Goal: Task Accomplishment & Management: Use online tool/utility

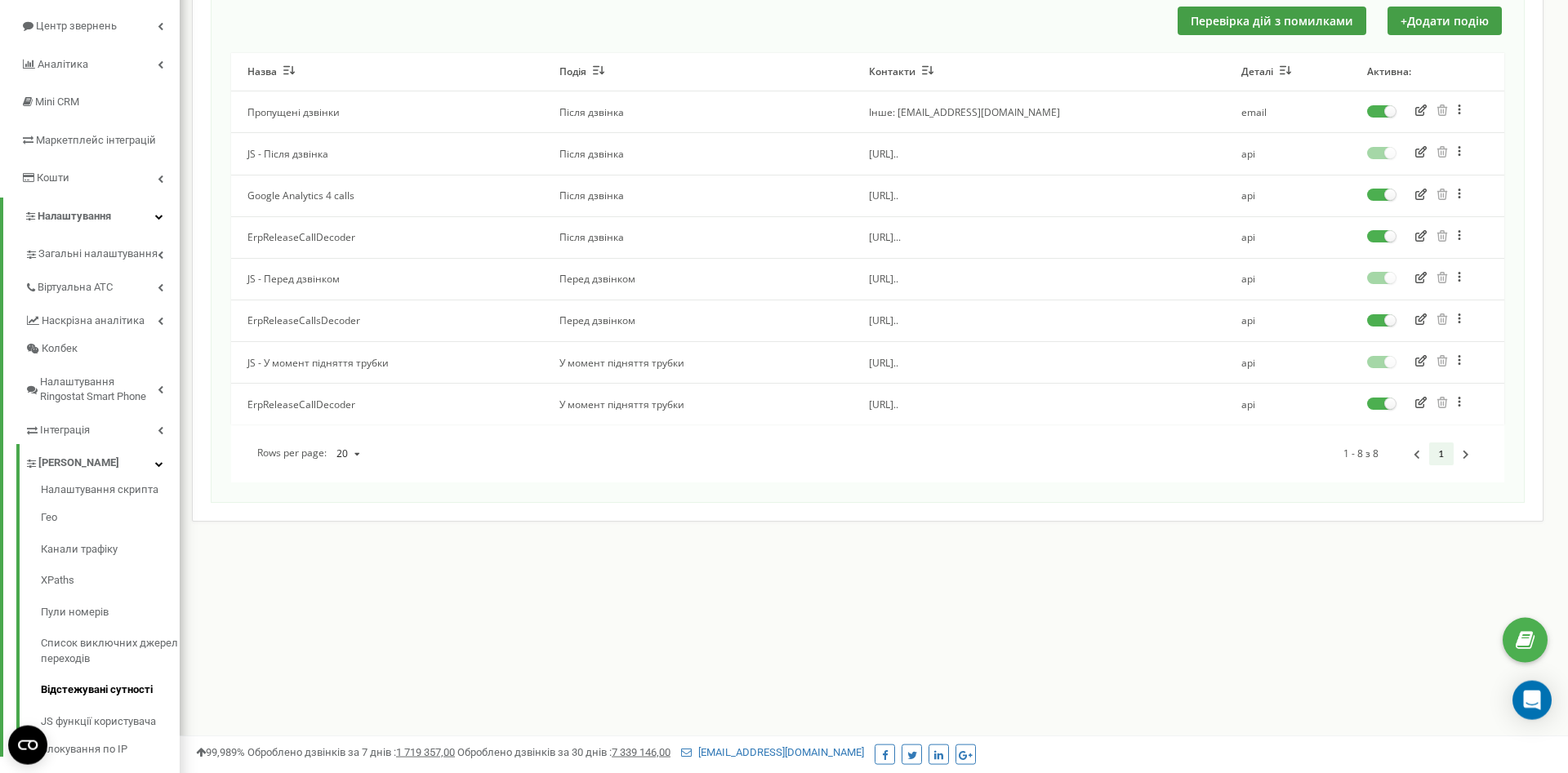
scroll to position [206, 0]
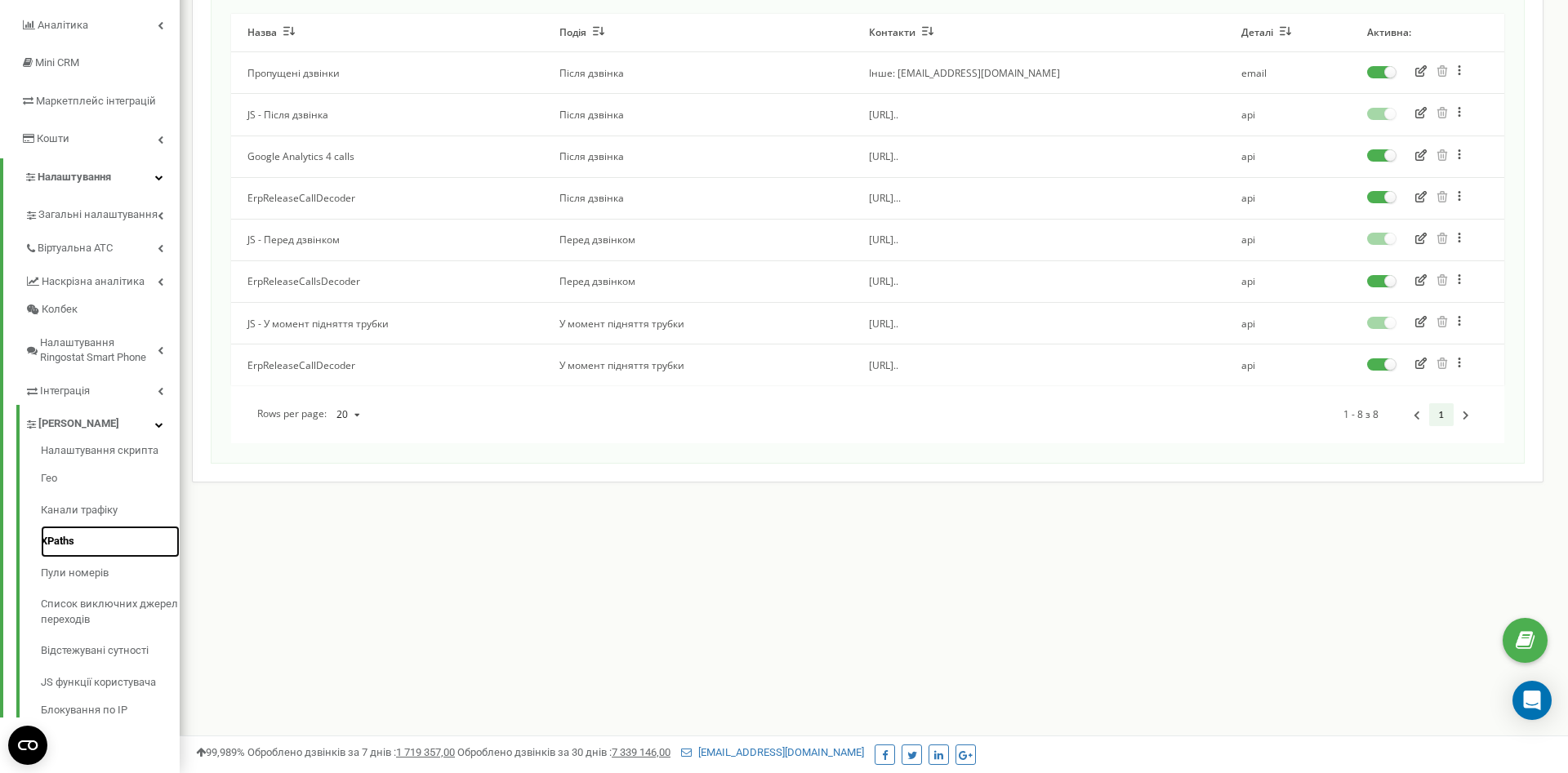
click at [62, 534] on link "XPaths" at bounding box center [110, 541] width 139 height 32
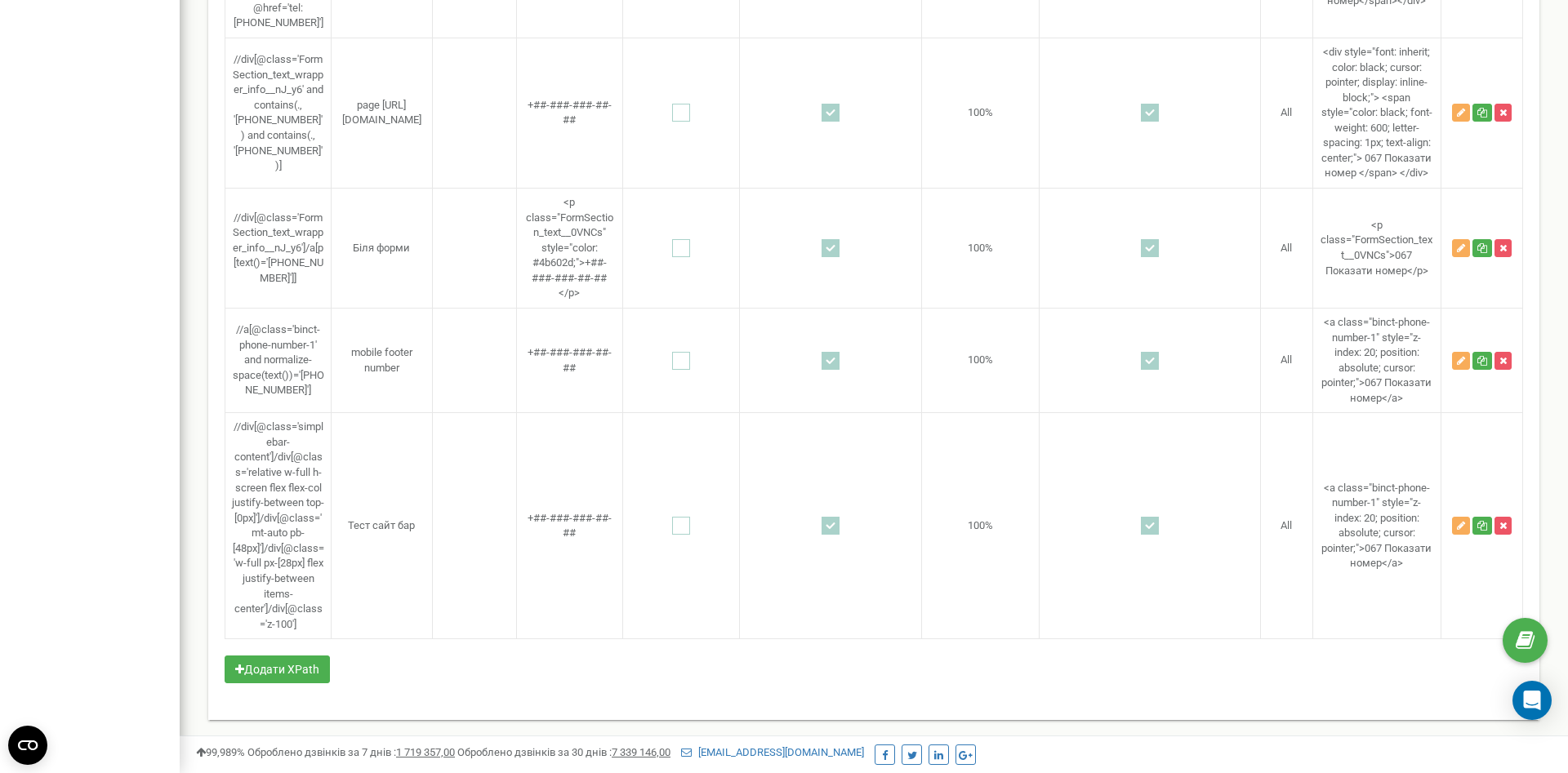
scroll to position [5360, 0]
click at [315, 674] on button "Додати XPath" at bounding box center [277, 669] width 105 height 28
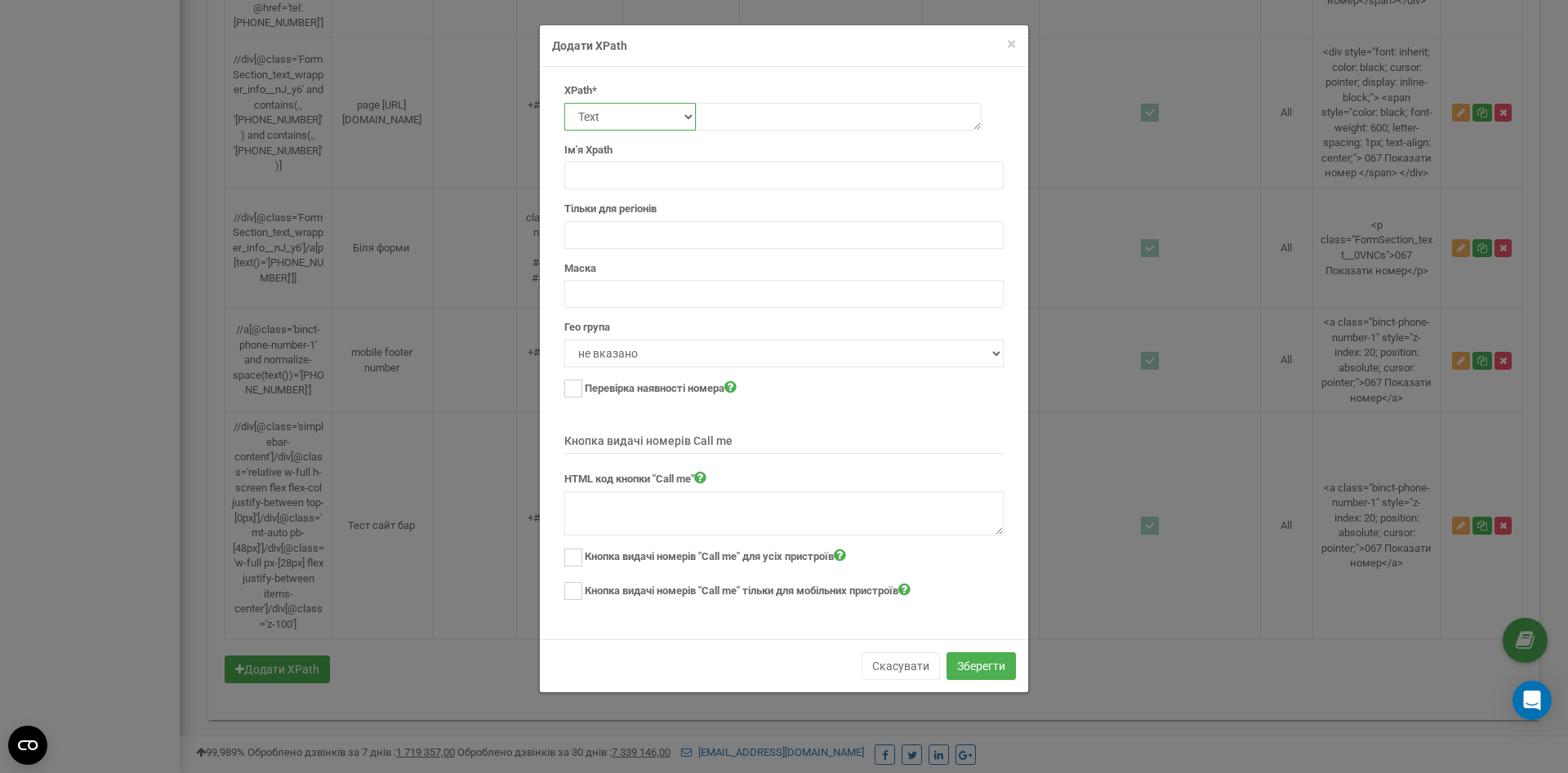
click at [565, 103] on select "Text Class Id Manual mode" at bounding box center [631, 117] width 132 height 28
click at [776, 121] on textarea at bounding box center [838, 117] width 286 height 28
paste textarea "| № | Статический путь | Динамический путь (для Ringostat) | Комментарий | | - …"
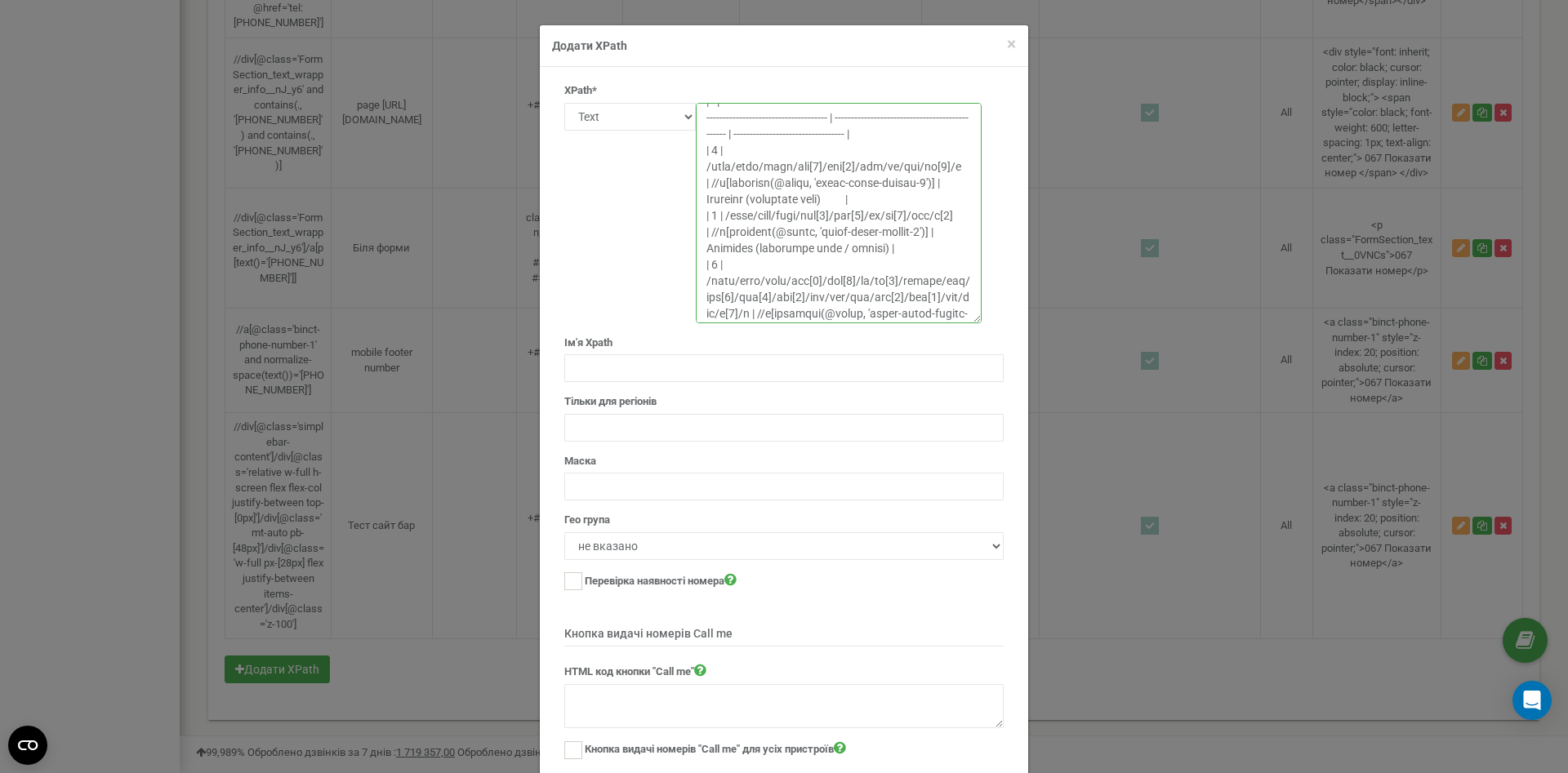
scroll to position [61, 0]
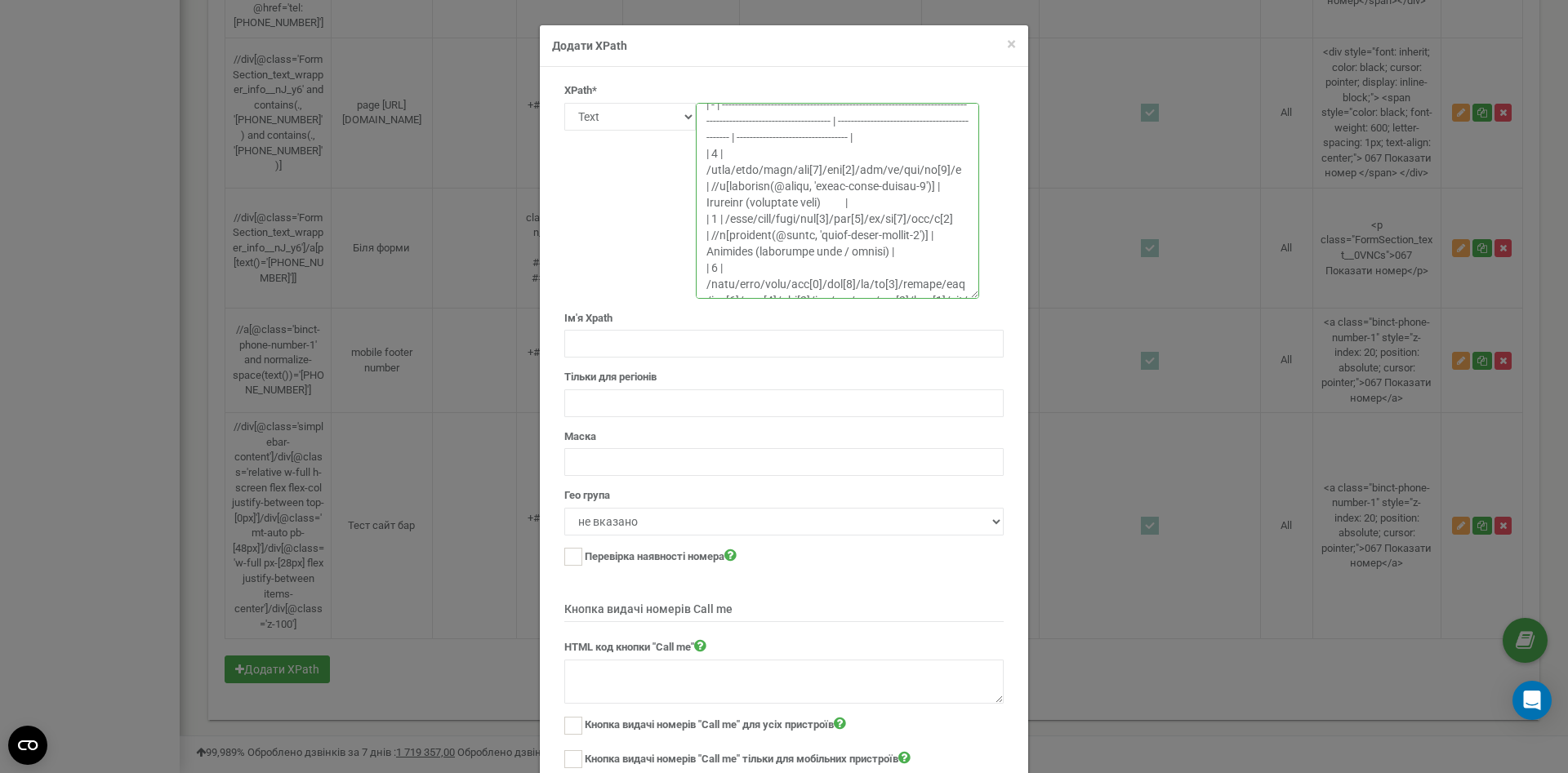
drag, startPoint x: 975, startPoint y: 124, endPoint x: 972, endPoint y: 292, distance: 168.0
click at [972, 292] on textarea at bounding box center [837, 201] width 284 height 196
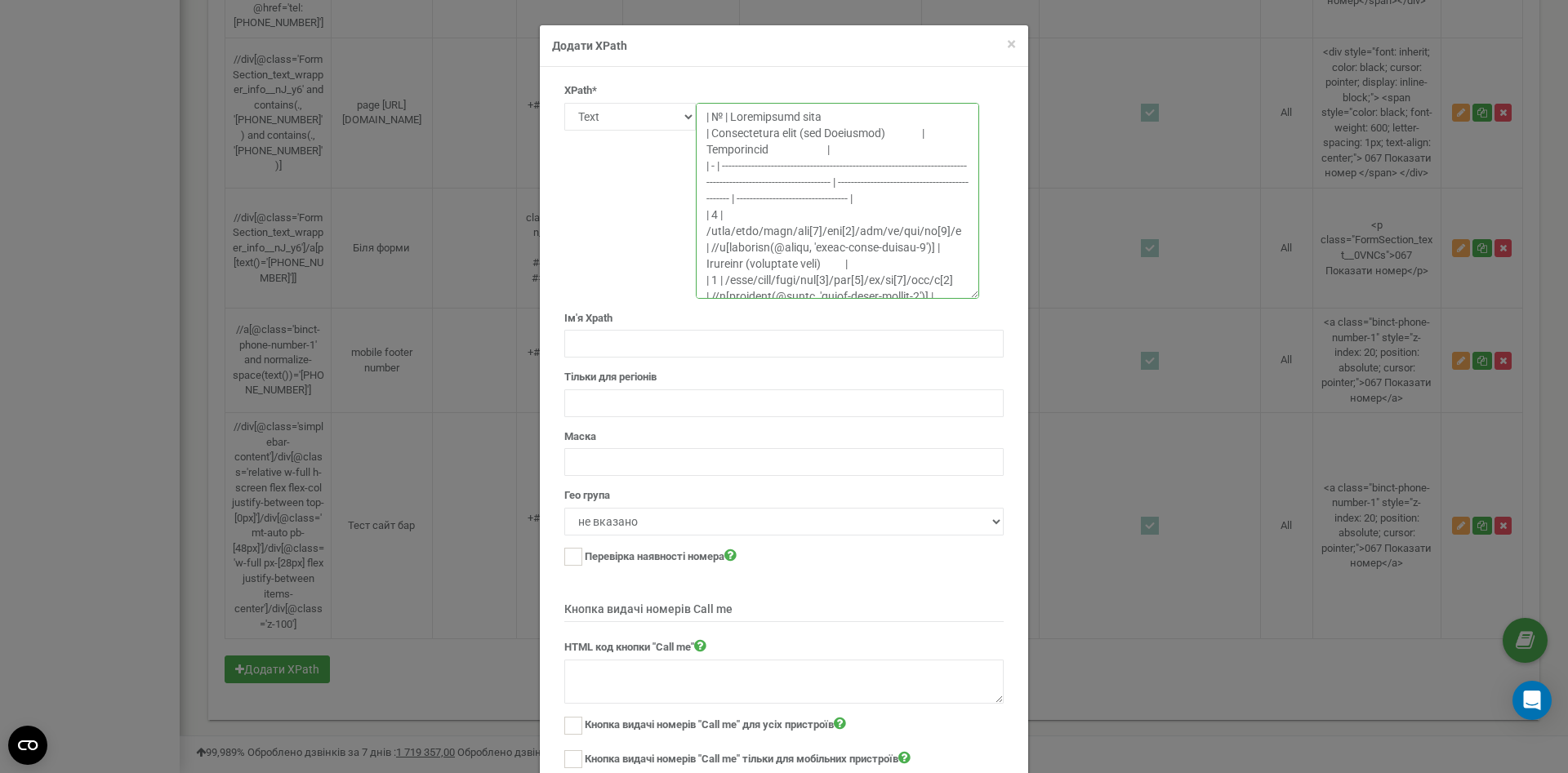
type textarea "| № | Статический путь | Динамический путь (для Ringostat) | Комментарий | | - …"
click at [1018, 45] on div "× Close Додати XPath" at bounding box center [784, 46] width 488 height 42
click at [1009, 43] on span "×" at bounding box center [1011, 44] width 9 height 20
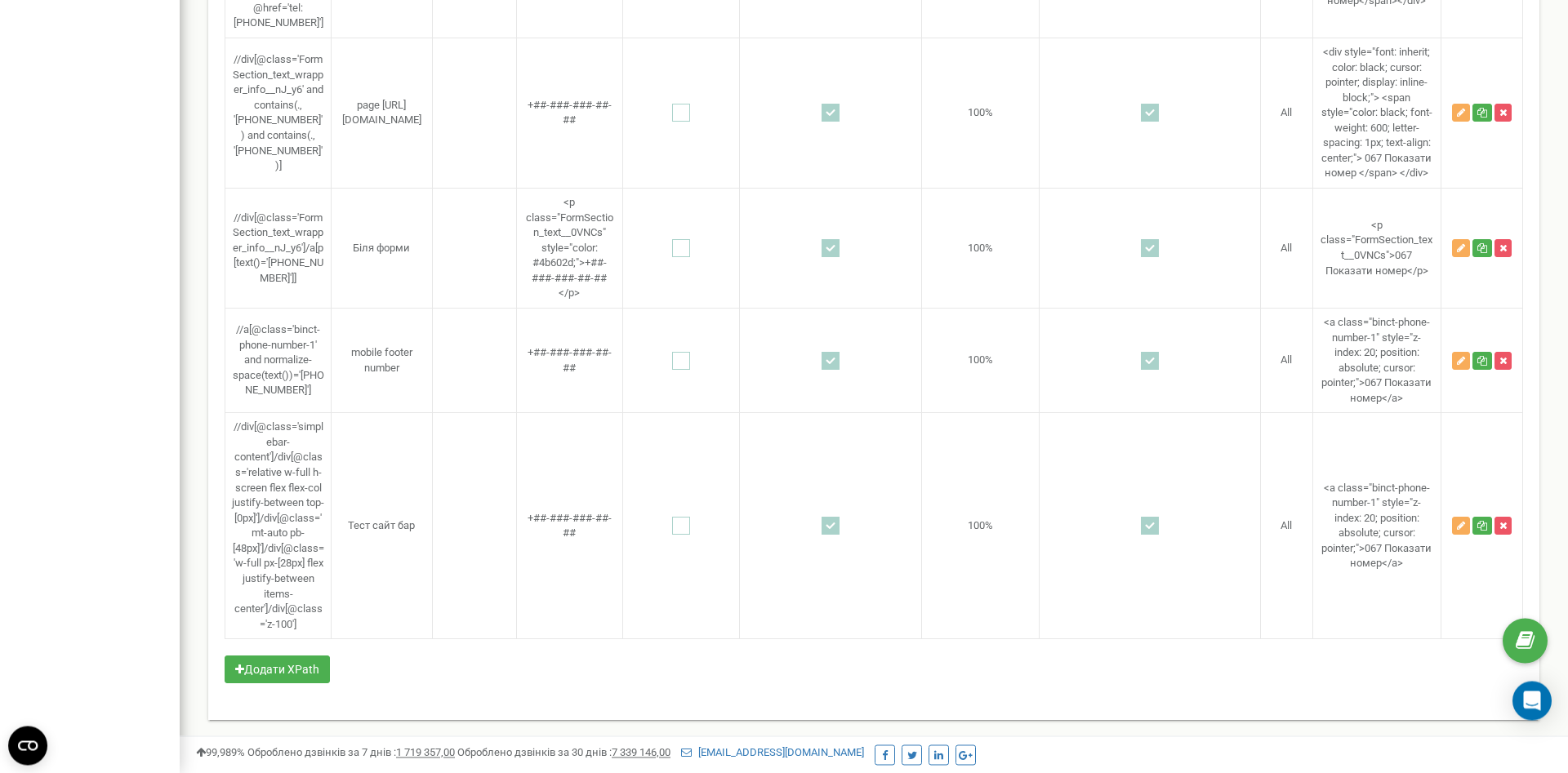
scroll to position [5360, 0]
click at [284, 666] on button "Додати XPath" at bounding box center [277, 669] width 105 height 28
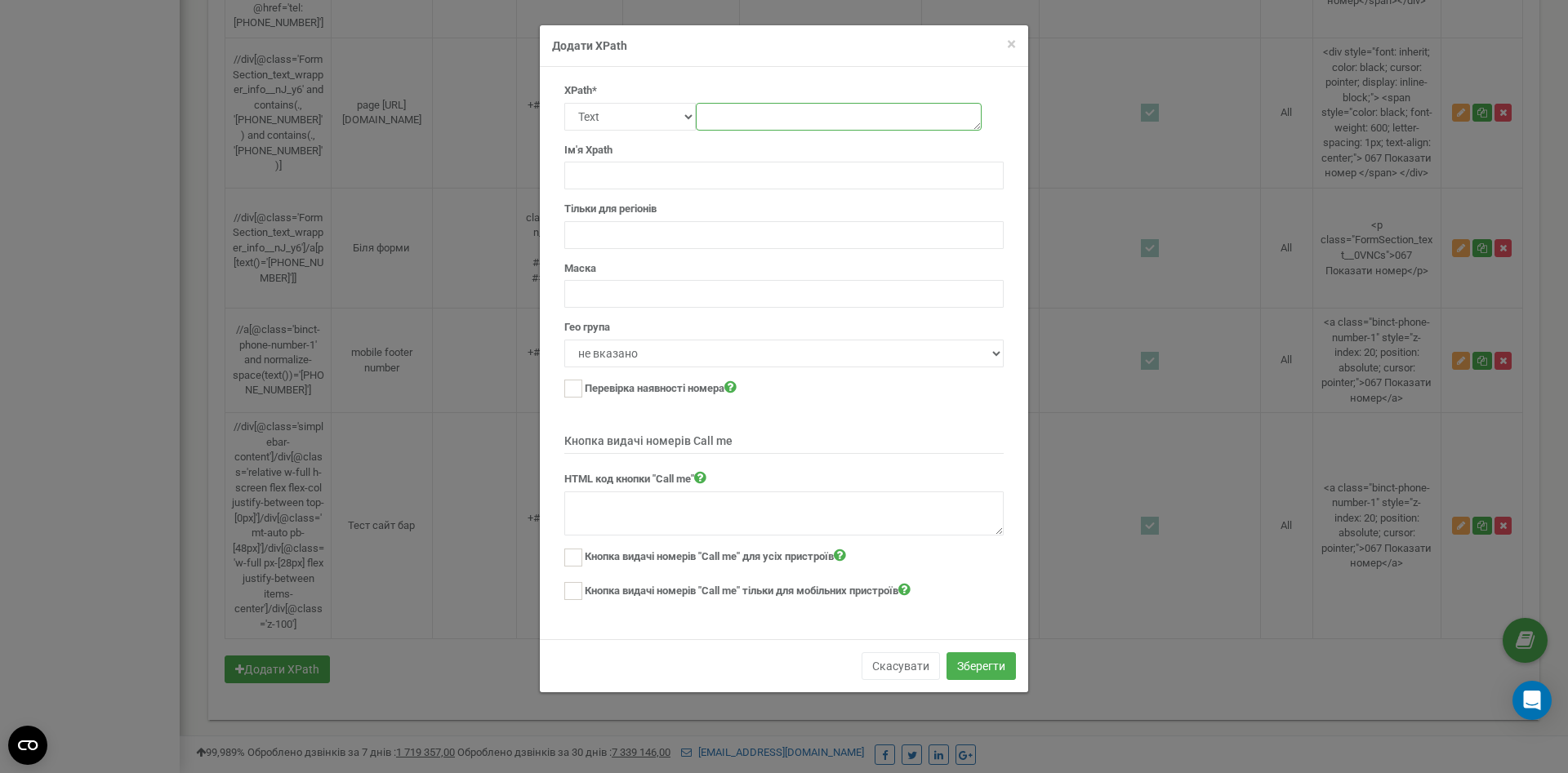
click at [744, 118] on textarea at bounding box center [838, 117] width 286 height 28
paste textarea "/html/body/main/div[1]/div[2]/ul/li[4]/header/nav/div[2]/div[1]/div[2]/div/div/…"
click at [637, 177] on input "text" at bounding box center [784, 175] width 440 height 28
drag, startPoint x: 981, startPoint y: 125, endPoint x: 979, endPoint y: 140, distance: 15.1
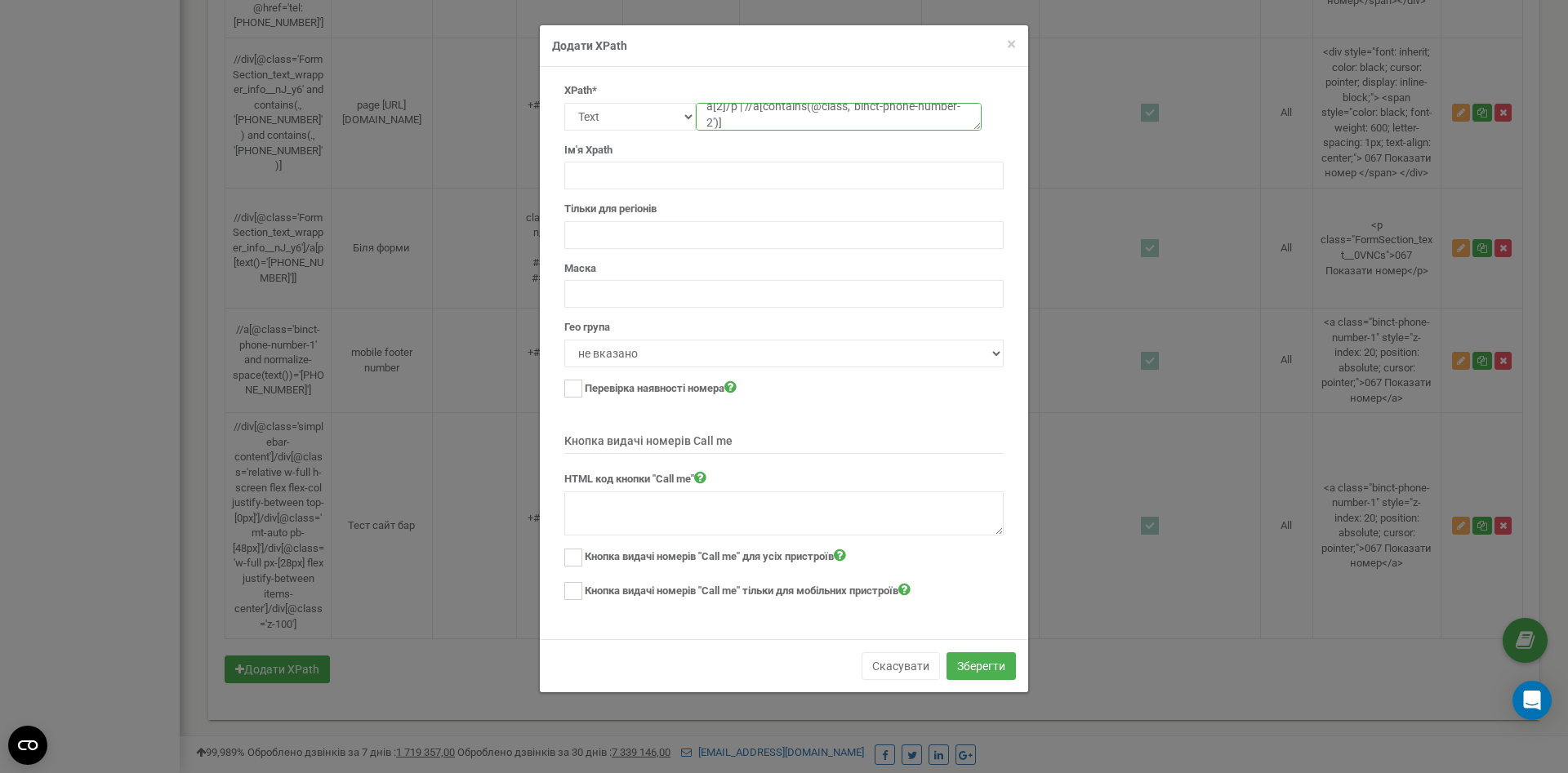
click at [979, 140] on form "XPath* Text Class Id Manual mode /html/body/main/div[1]/div[2]/ul/li[4]/header/…" at bounding box center [784, 343] width 440 height 520
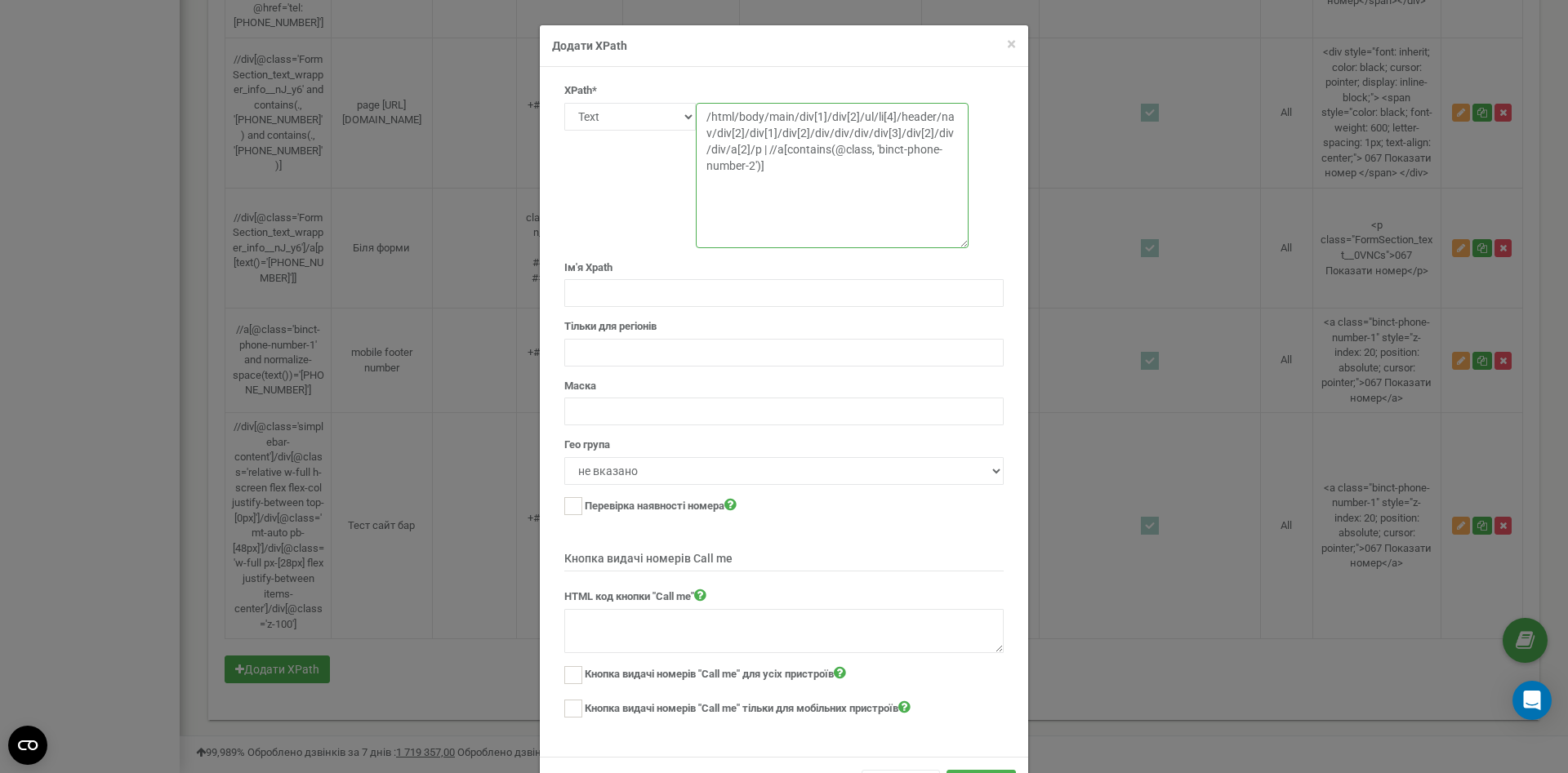
scroll to position [0, 0]
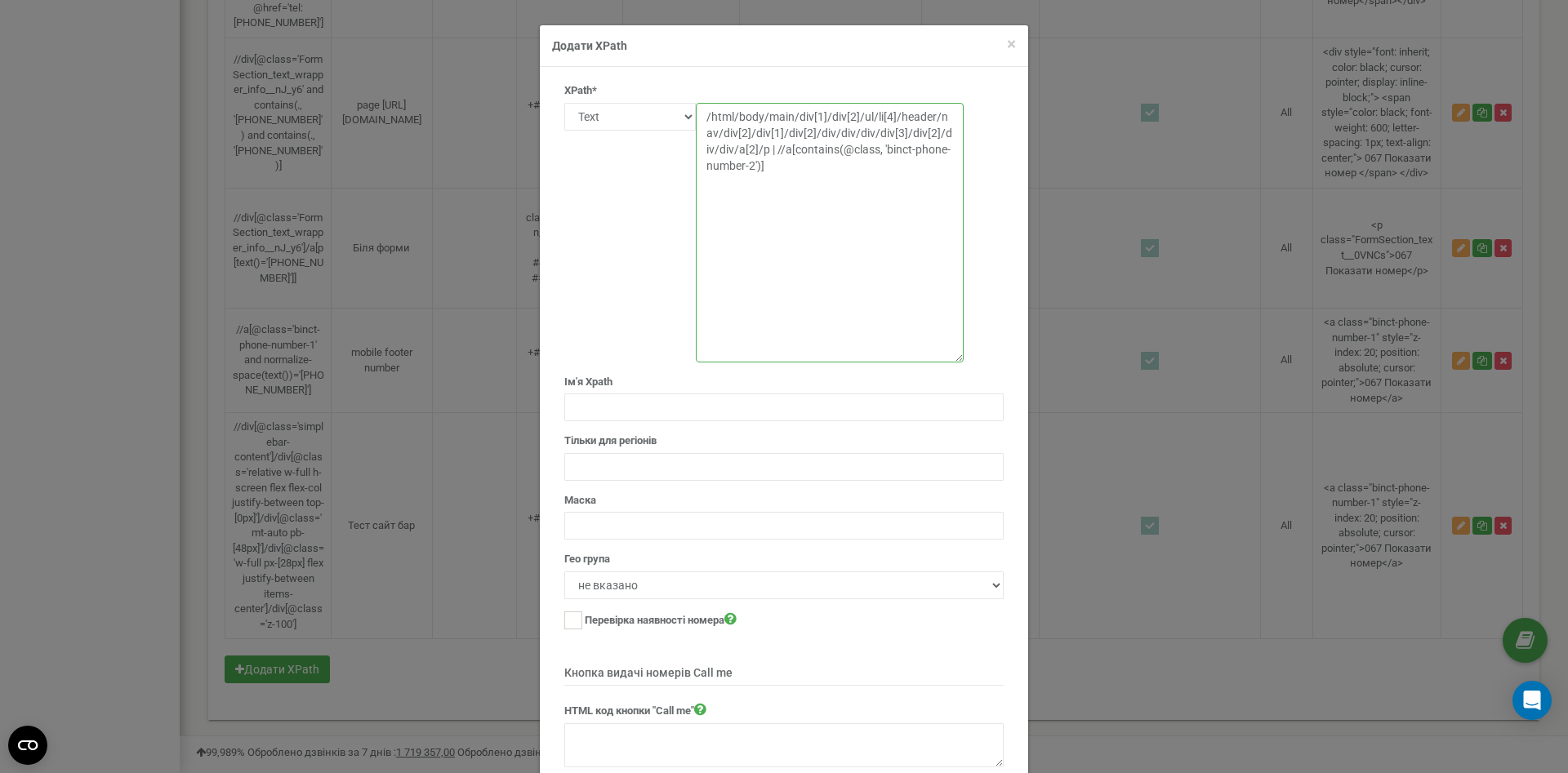
drag, startPoint x: 977, startPoint y: 126, endPoint x: 958, endPoint y: 357, distance: 231.8
click at [958, 357] on textarea "/html/body/main/div[1]/div[2]/ul/li[4]/header/nav/div[2]/div[1]/div[2]/div/div/…" at bounding box center [829, 233] width 268 height 260
click at [857, 183] on textarea "/html/body/main/div[1]/div[2]/ul/li[4]/header/nav/div[2]/div[1]/div[2]/div/div/…" at bounding box center [829, 233] width 268 height 260
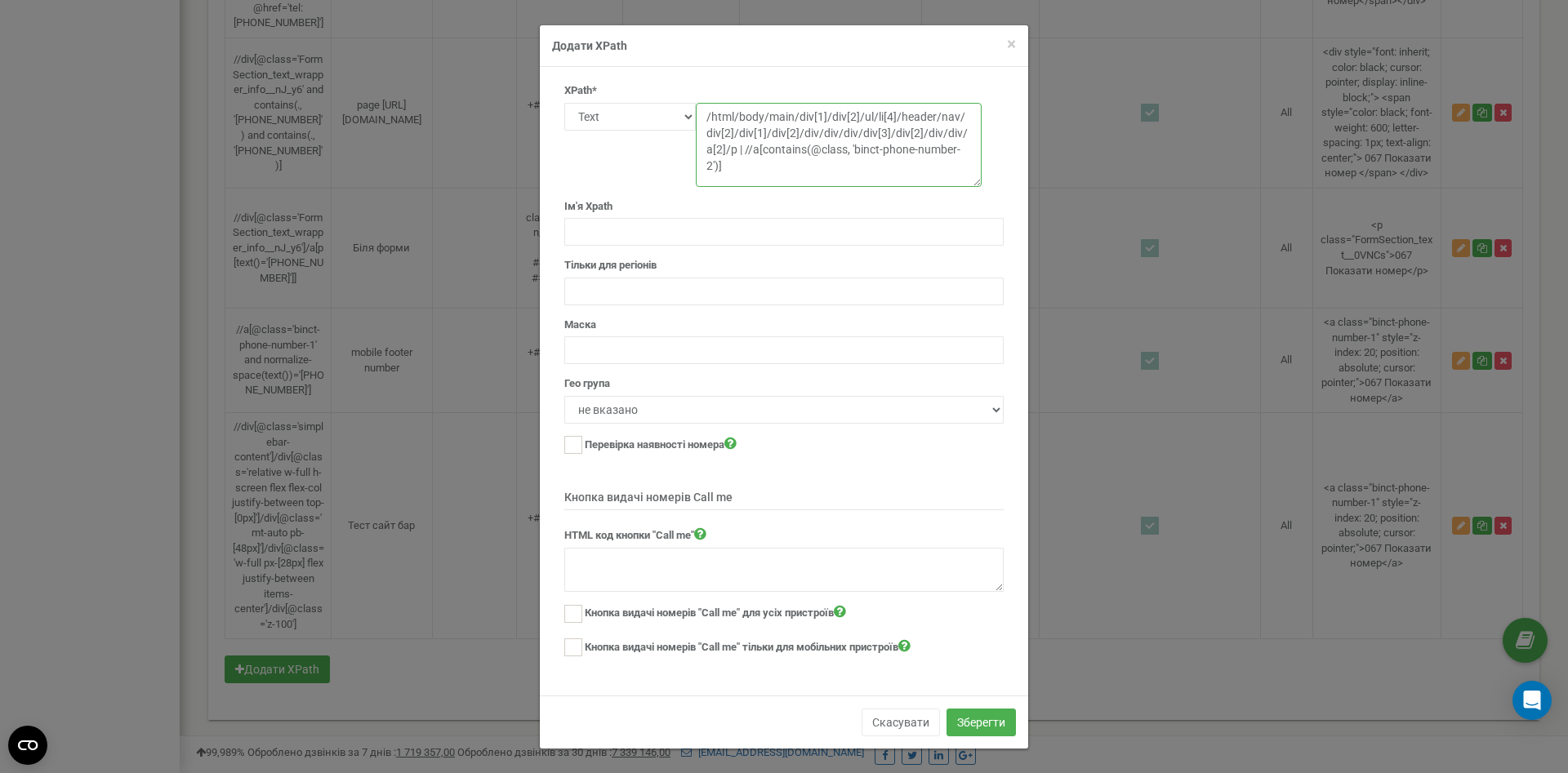
drag, startPoint x: 957, startPoint y: 354, endPoint x: 981, endPoint y: 178, distance: 177.6
click at [981, 178] on textarea "/html/body/main/div[1]/div[2]/ul/li[4]/header/nav/div[2]/div[1]/div[2]/div/div/…" at bounding box center [838, 145] width 286 height 84
drag, startPoint x: 788, startPoint y: 169, endPoint x: 747, endPoint y: 151, distance: 44.8
click at [747, 151] on textarea "/html/body/main/div[1]/div[2]/ul/li[4]/header/nav/div[2]/div[1]/div[2]/div/div/…" at bounding box center [838, 145] width 286 height 84
drag, startPoint x: 746, startPoint y: 153, endPoint x: 737, endPoint y: 155, distance: 9.2
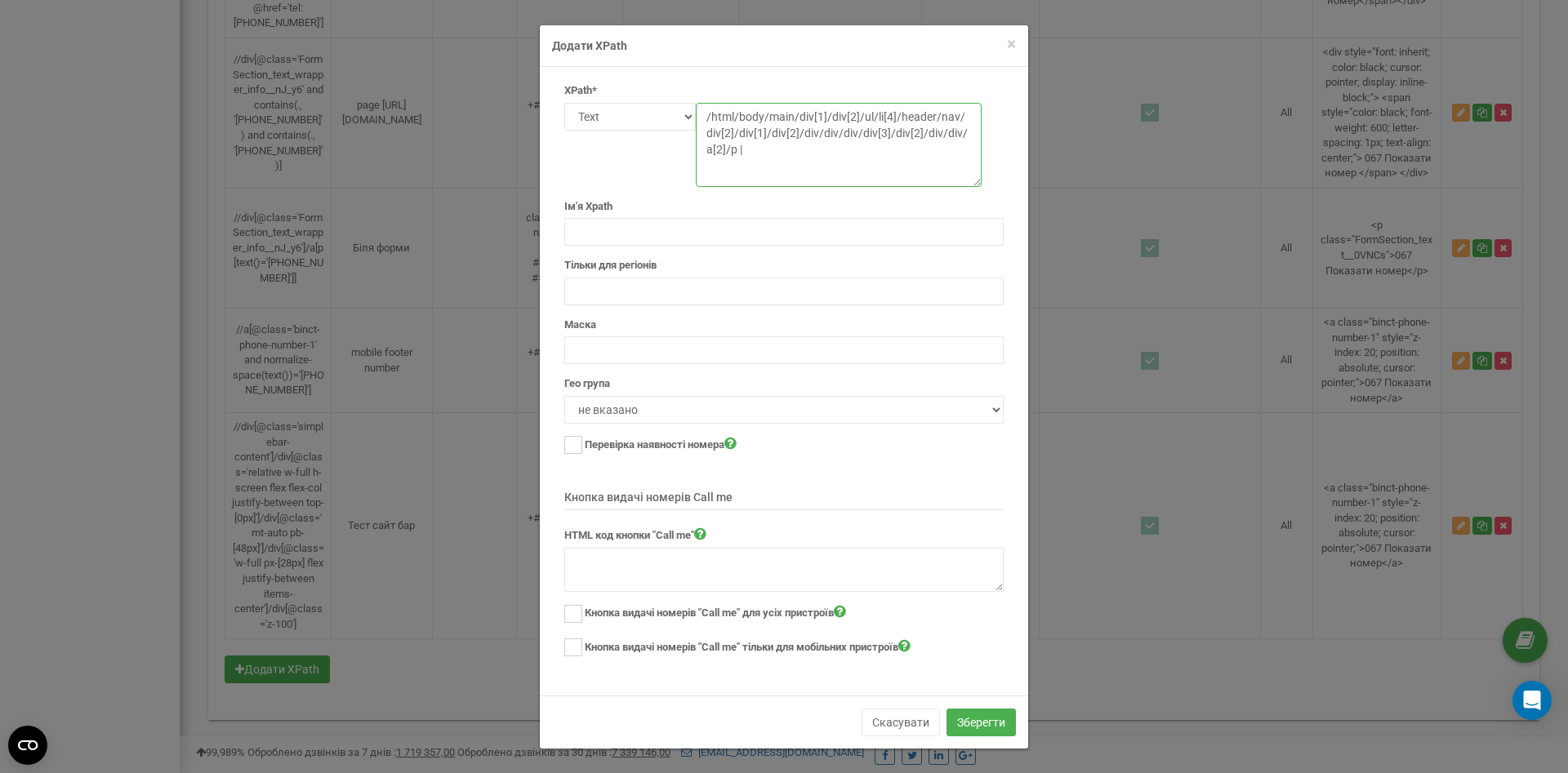
click at [737, 155] on textarea "/html/body/main/div[1]/div[2]/ul/li[4]/header/nav/div[2]/div[1]/div[2]/div/div/…" at bounding box center [838, 145] width 286 height 84
click at [801, 155] on textarea "/html/body/main/div[1]/div[2]/ul/li[4]/header/nav/div[2]/div[1]/div[2]/div/div/…" at bounding box center [838, 145] width 286 height 84
type textarea "/html/body/main/div[1]/div[2]/ul/li[4]/header/nav/div[2]/div[1]/div[2]/div/div/…"
click at [629, 168] on div "Ім'я Xpath" at bounding box center [784, 182] width 440 height 132
click at [665, 225] on input "text" at bounding box center [784, 231] width 440 height 28
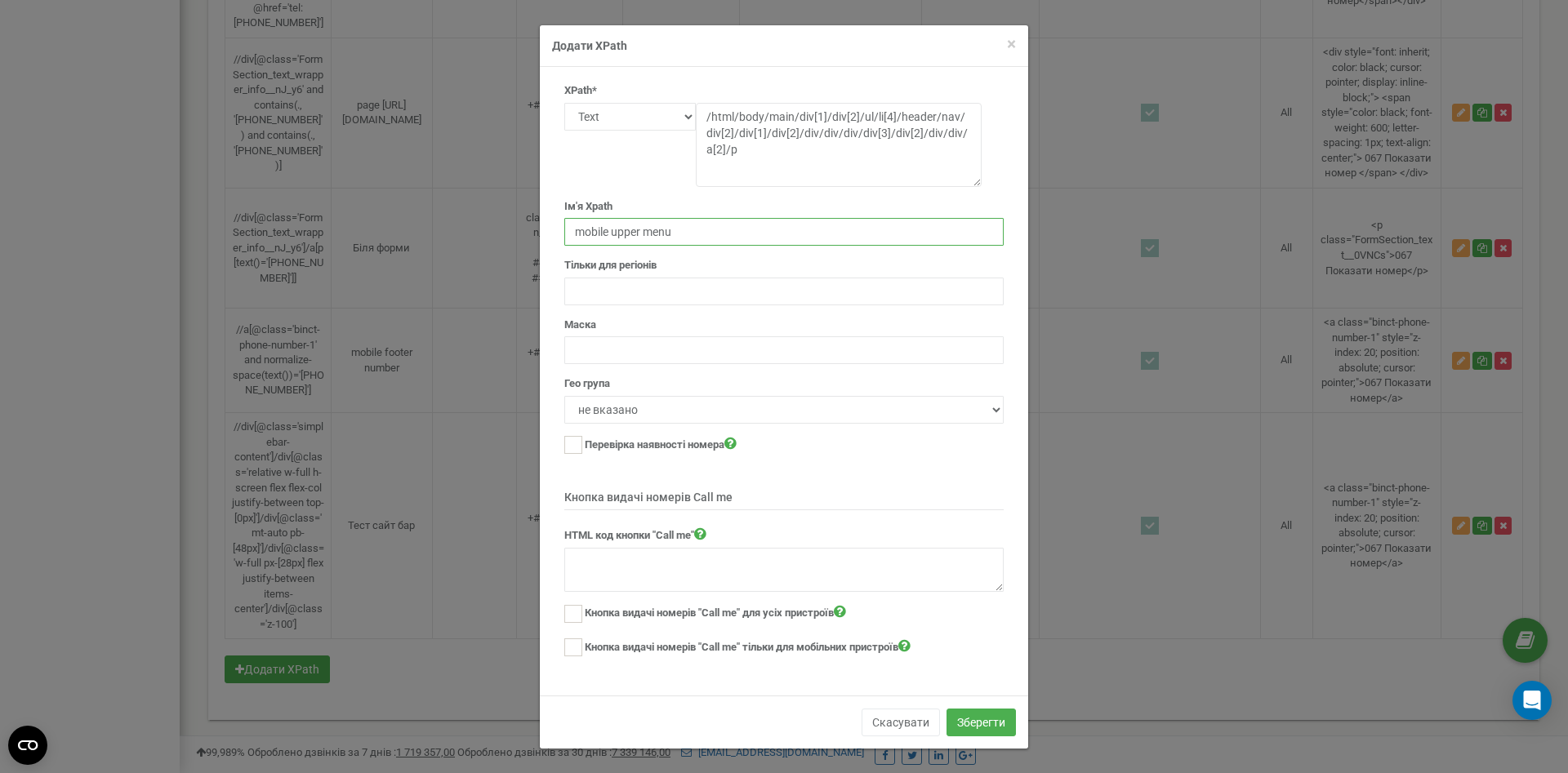
type input "mobile upper menu"
click at [627, 352] on input "text" at bounding box center [784, 350] width 440 height 28
paste input "+##-###-###-##-##"
type input "+##-###-###-##-##"
click at [565, 397] on select "не вказано All" at bounding box center [784, 410] width 440 height 28
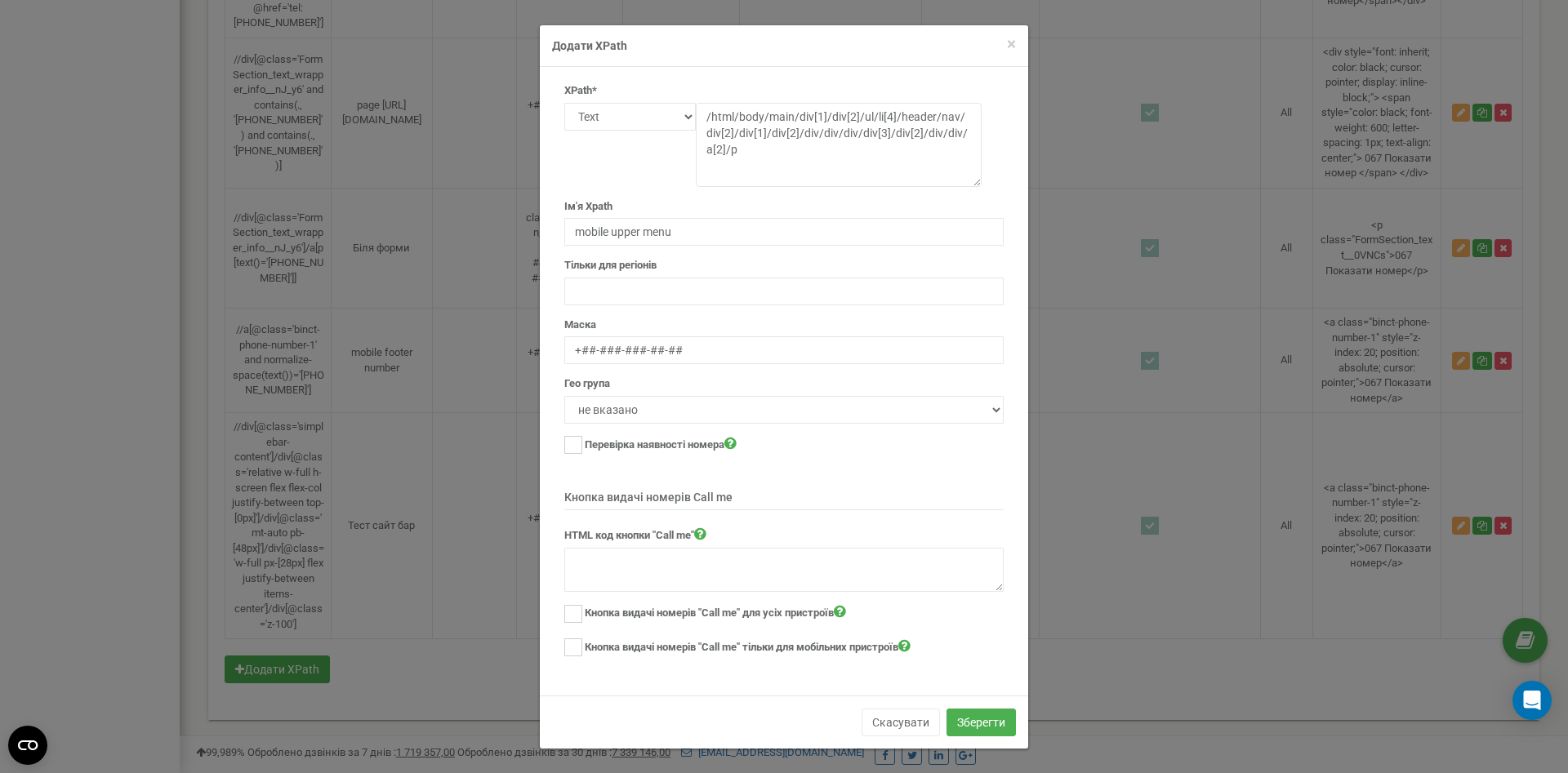
click at [699, 379] on div "Гео група не вказано All" at bounding box center [784, 400] width 440 height 48
drag, startPoint x: 757, startPoint y: 54, endPoint x: 720, endPoint y: 51, distance: 37.1
click at [720, 51] on h4 "Додати XPath" at bounding box center [784, 45] width 464 height 16
click at [565, 397] on select "не вказано All" at bounding box center [784, 410] width 440 height 28
select select "2"
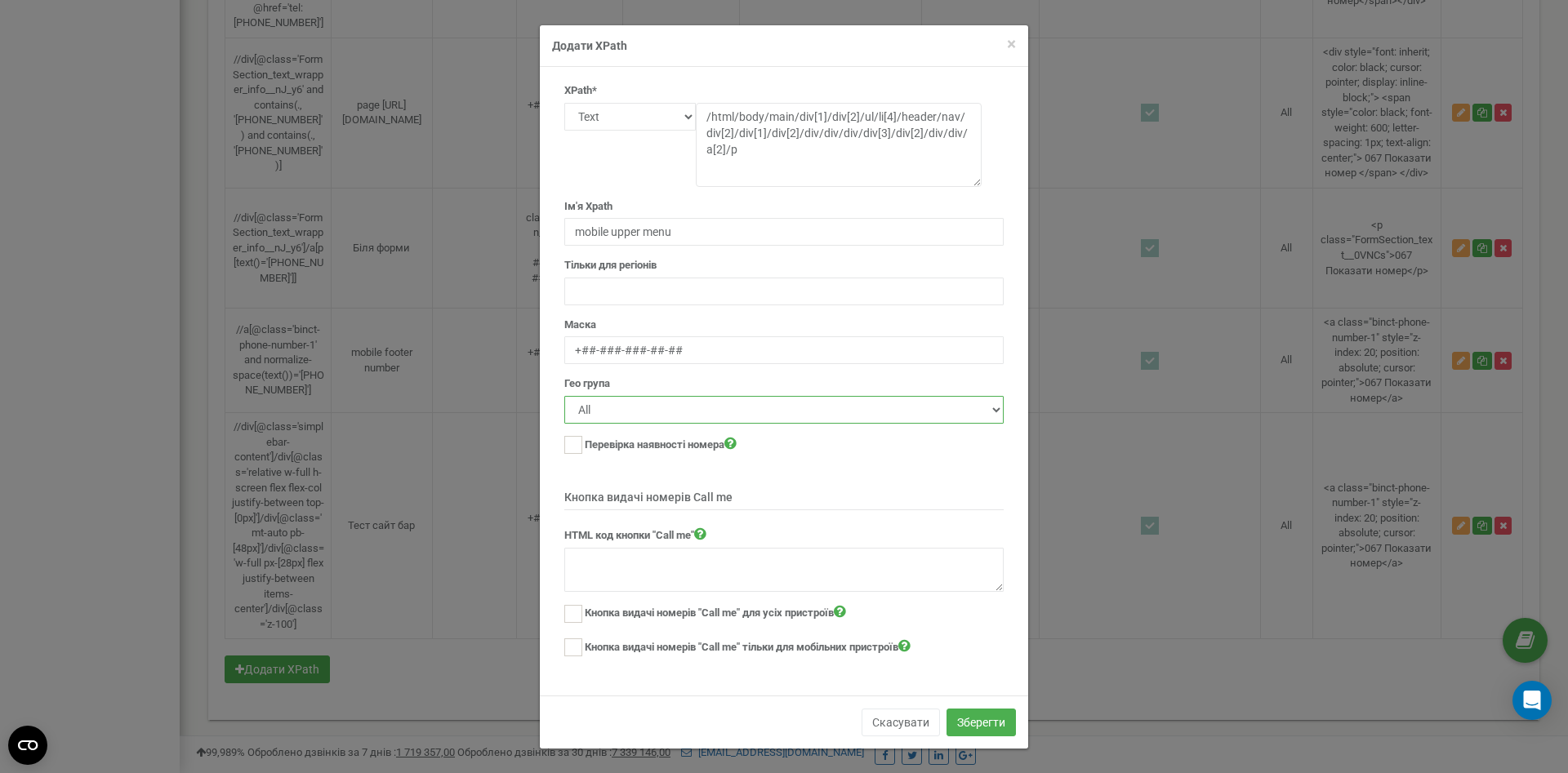
click option "All" at bounding box center [0, 0] width 0 height 0
click at [568, 448] on ins at bounding box center [573, 444] width 18 height 18
click at [565, 397] on select "не вказано All" at bounding box center [784, 410] width 440 height 28
click at [624, 411] on select "не вказано All" at bounding box center [784, 410] width 440 height 28
click at [571, 439] on ins at bounding box center [573, 444] width 18 height 18
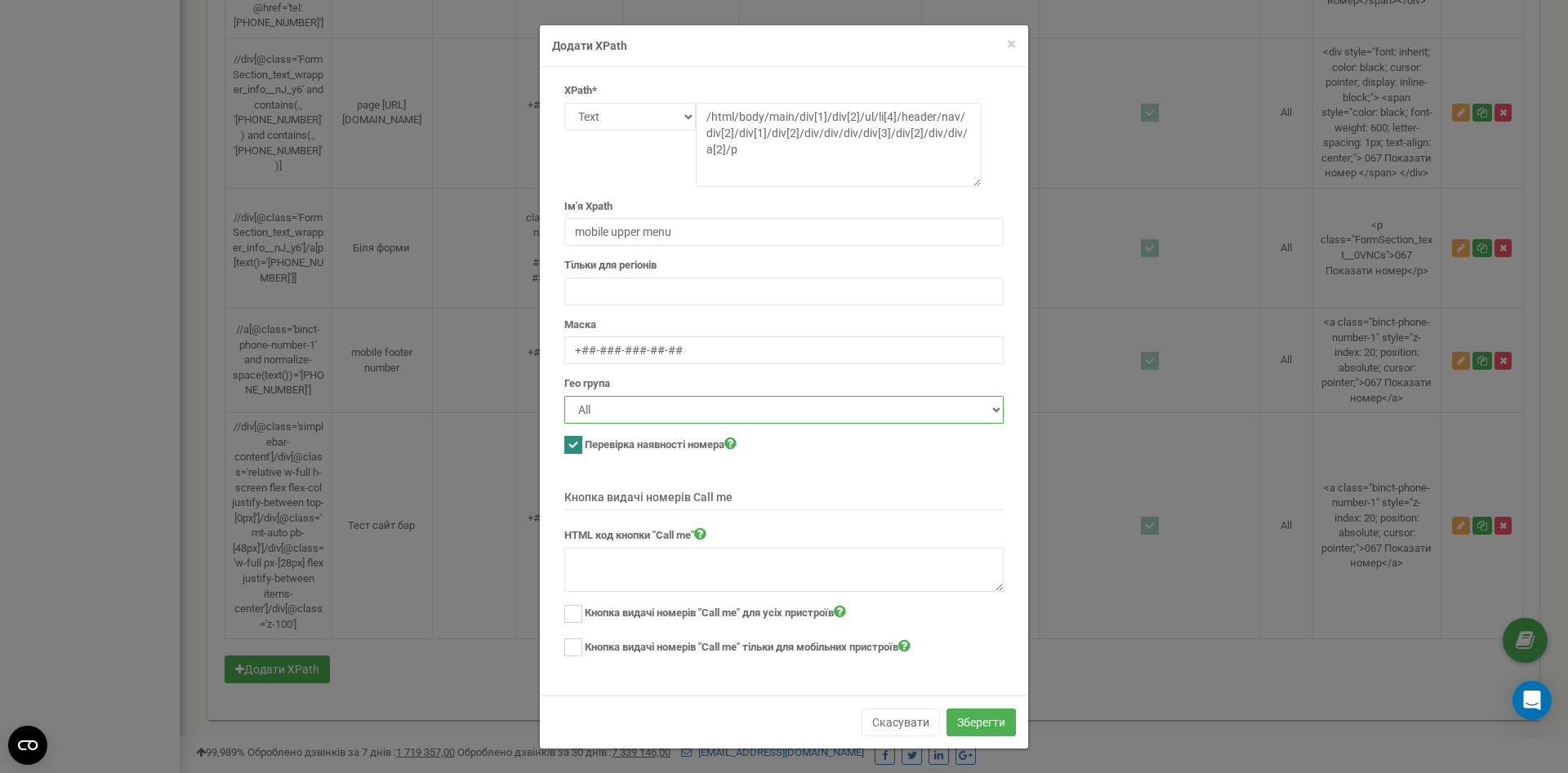
checkbox input "false"
click at [641, 560] on textarea at bounding box center [784, 570] width 440 height 44
paste textarea "//a[contains(@class, 'binct-phone-number-2')]"
type textarea "//a[contains(@class, 'binct-phone-number-2')]"
click at [1002, 722] on button "Зберегти" at bounding box center [981, 722] width 70 height 28
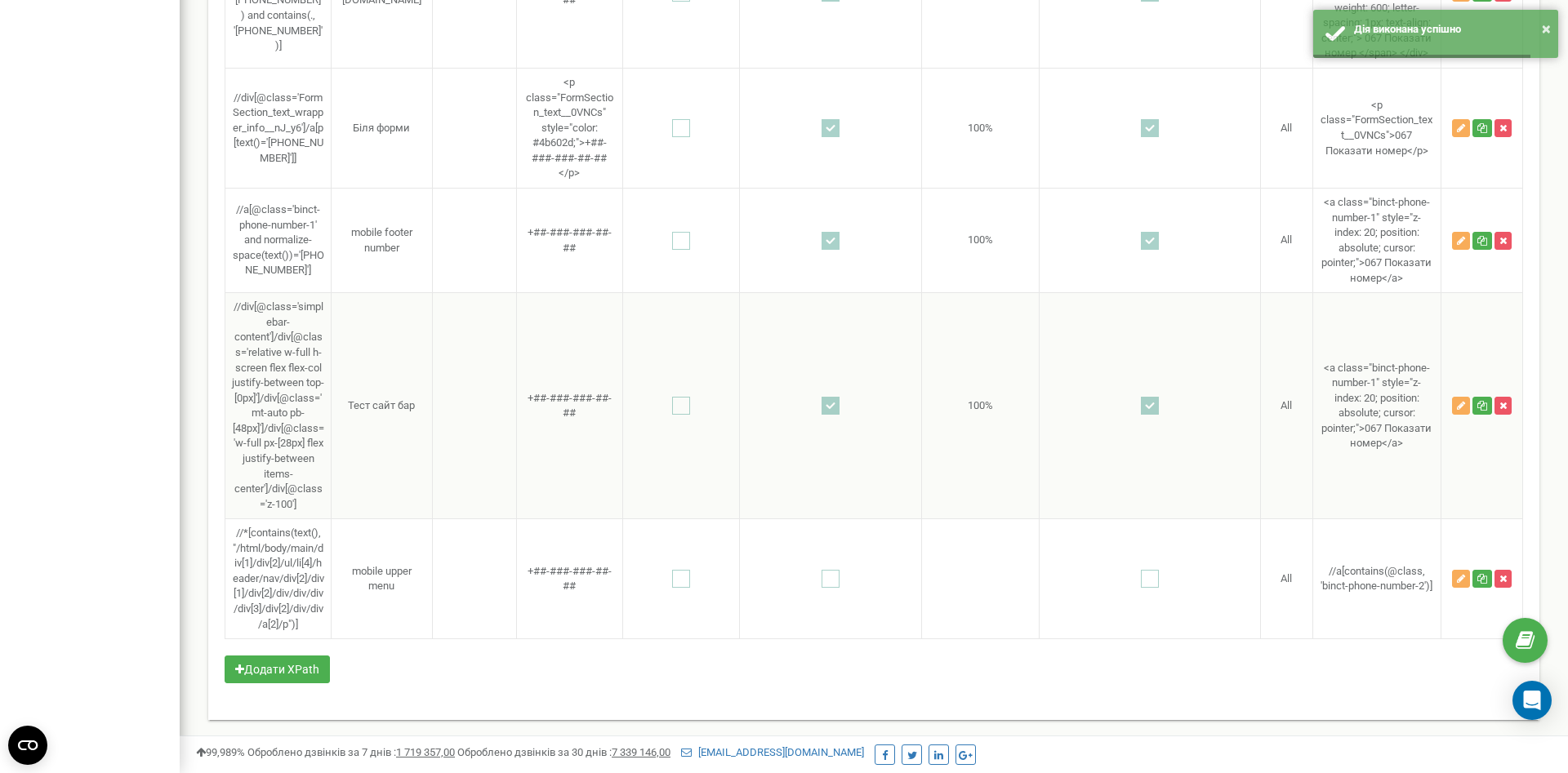
scroll to position [5496, 0]
click at [831, 573] on ins at bounding box center [830, 579] width 18 height 18
click at [1456, 572] on button "button" at bounding box center [1461, 579] width 18 height 18
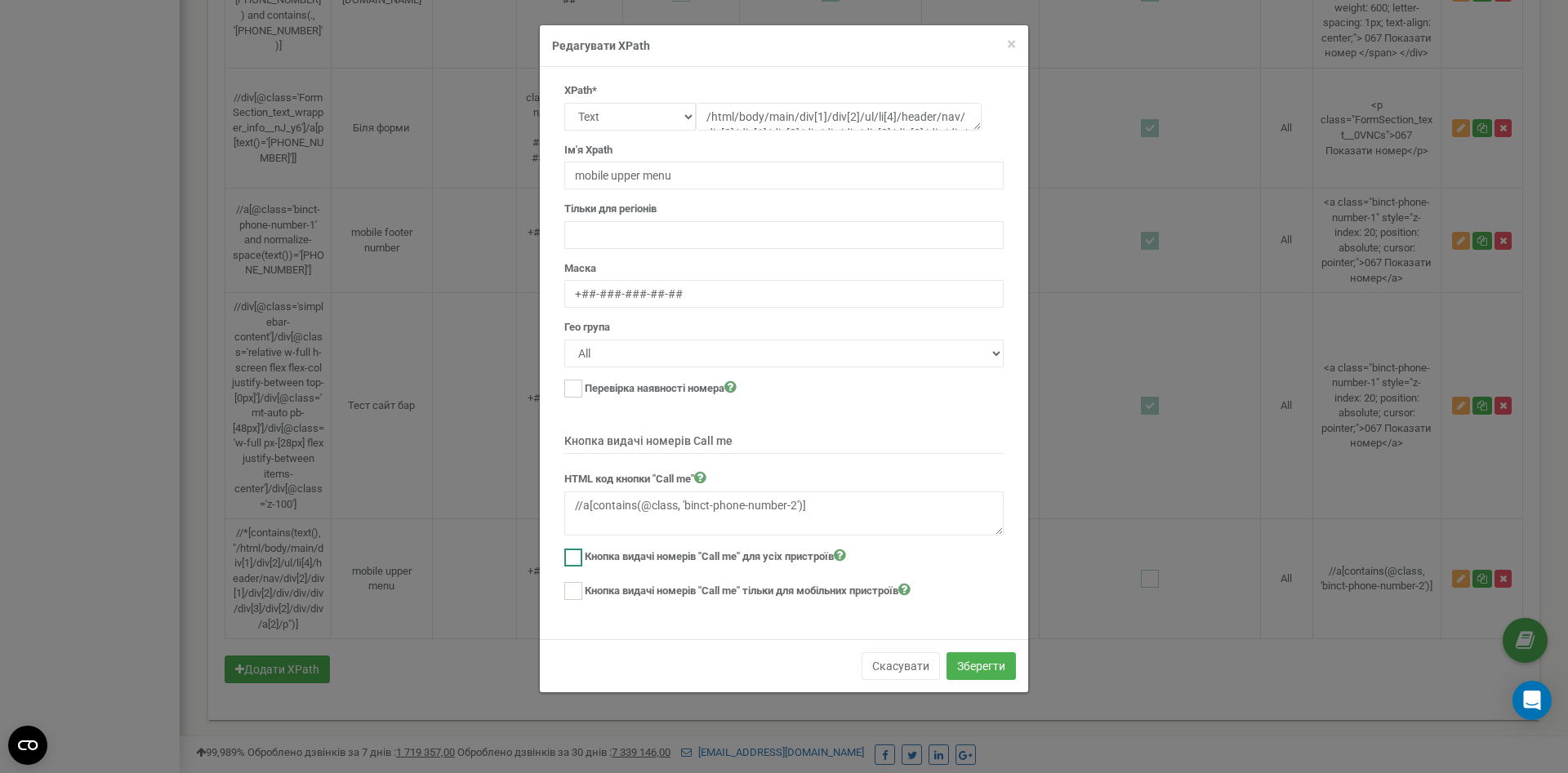
click at [571, 555] on ins at bounding box center [573, 557] width 18 height 18
checkbox input "true"
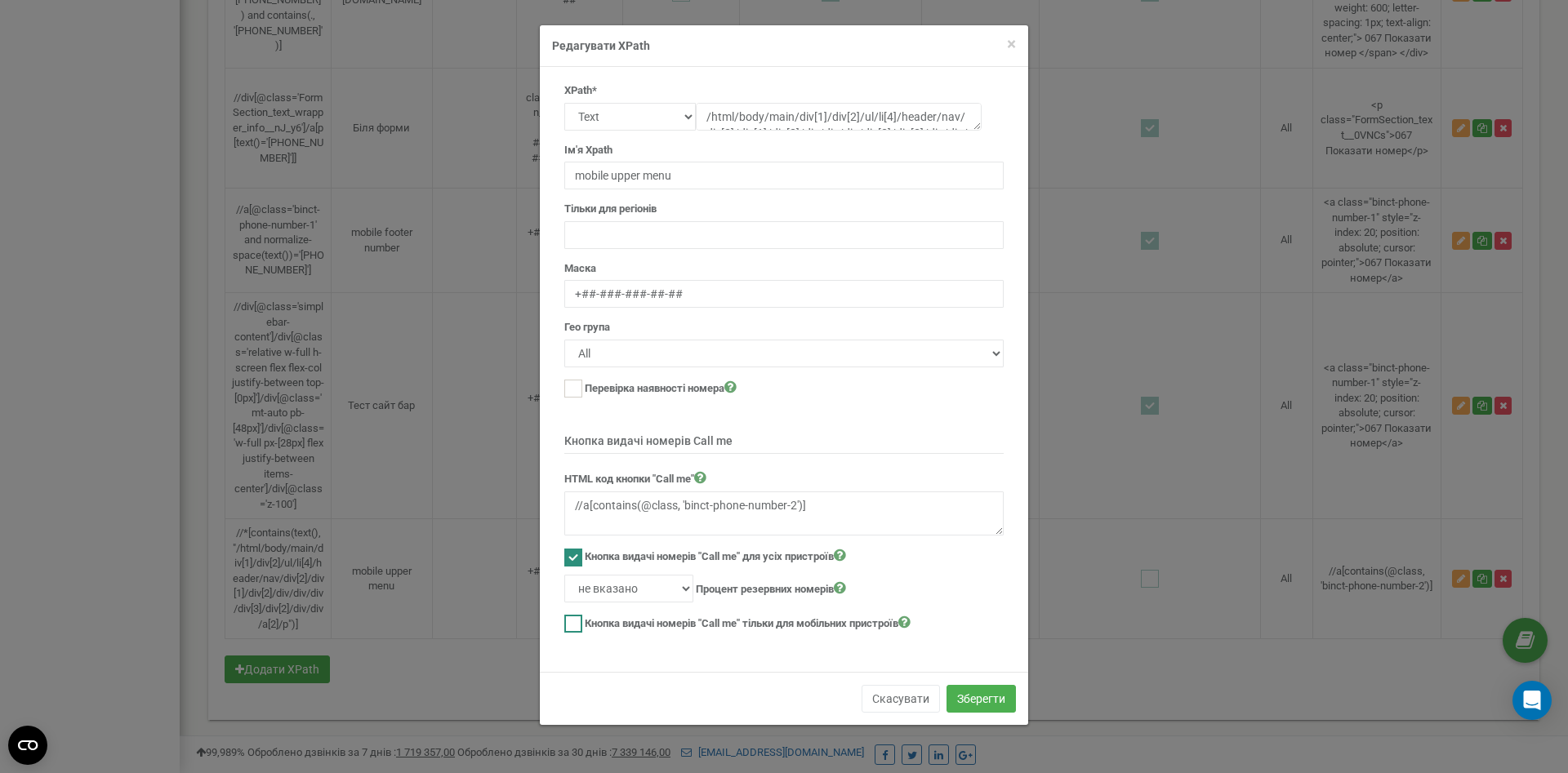
click at [570, 621] on ins at bounding box center [573, 624] width 18 height 18
checkbox input "true"
click at [565, 575] on select "не вказано 10% 20% 30% 40% 50% 60%" at bounding box center [629, 589] width 129 height 28
select select "100"
click option "100%" at bounding box center [0, 0] width 0 height 0
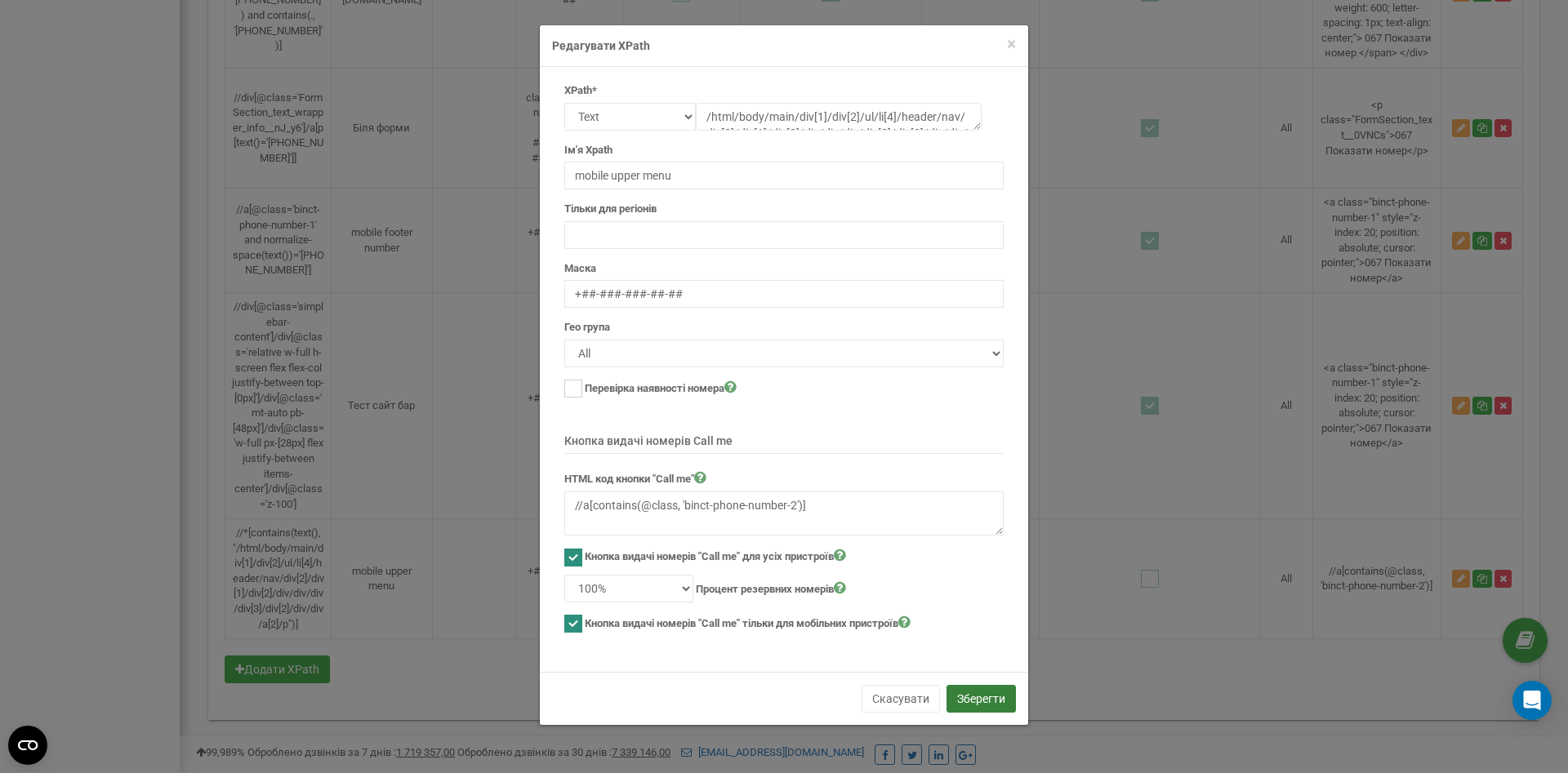
click at [999, 691] on button "Зберегти" at bounding box center [981, 698] width 70 height 28
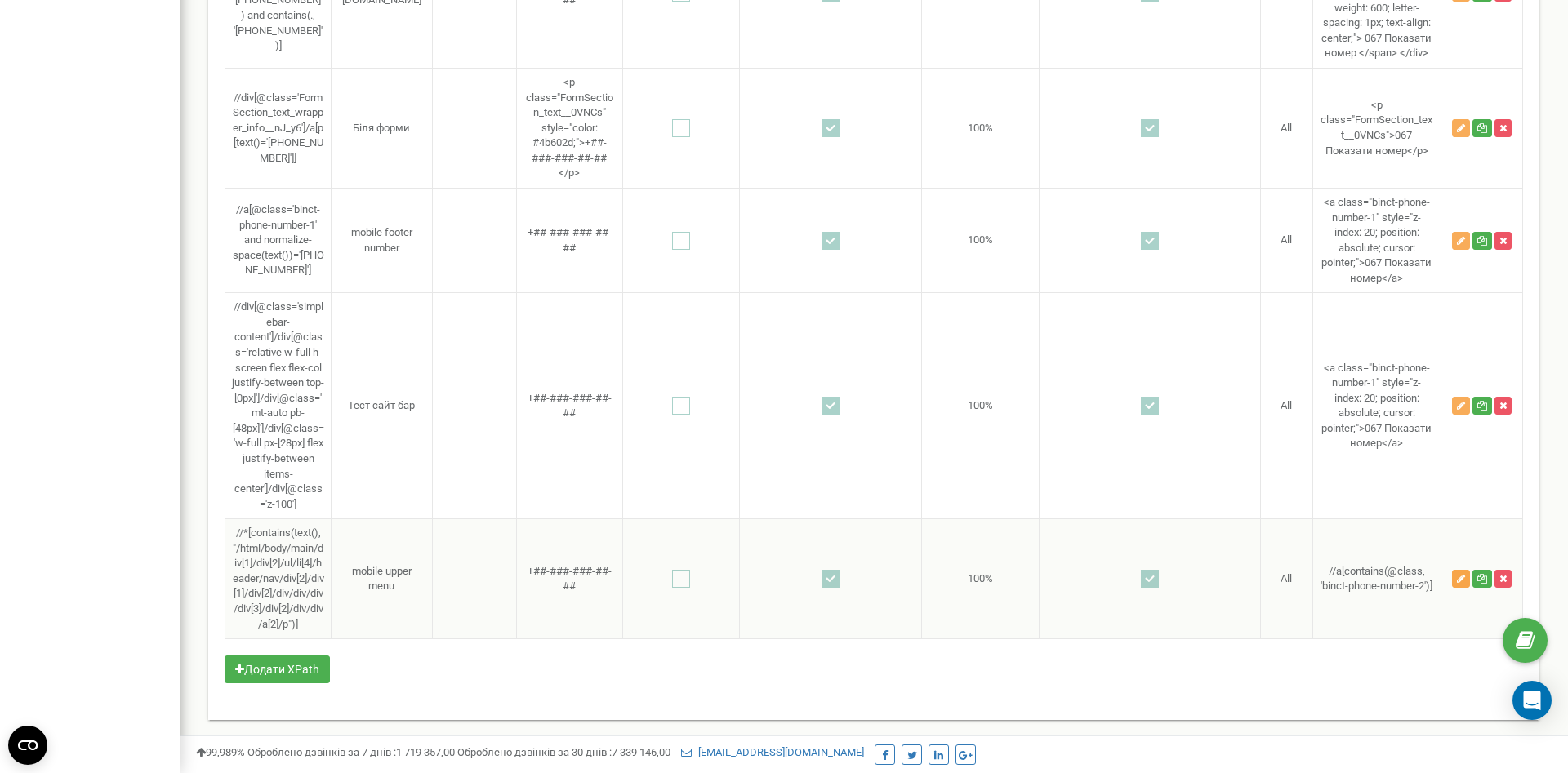
click at [1459, 574] on icon "button" at bounding box center [1461, 579] width 9 height 10
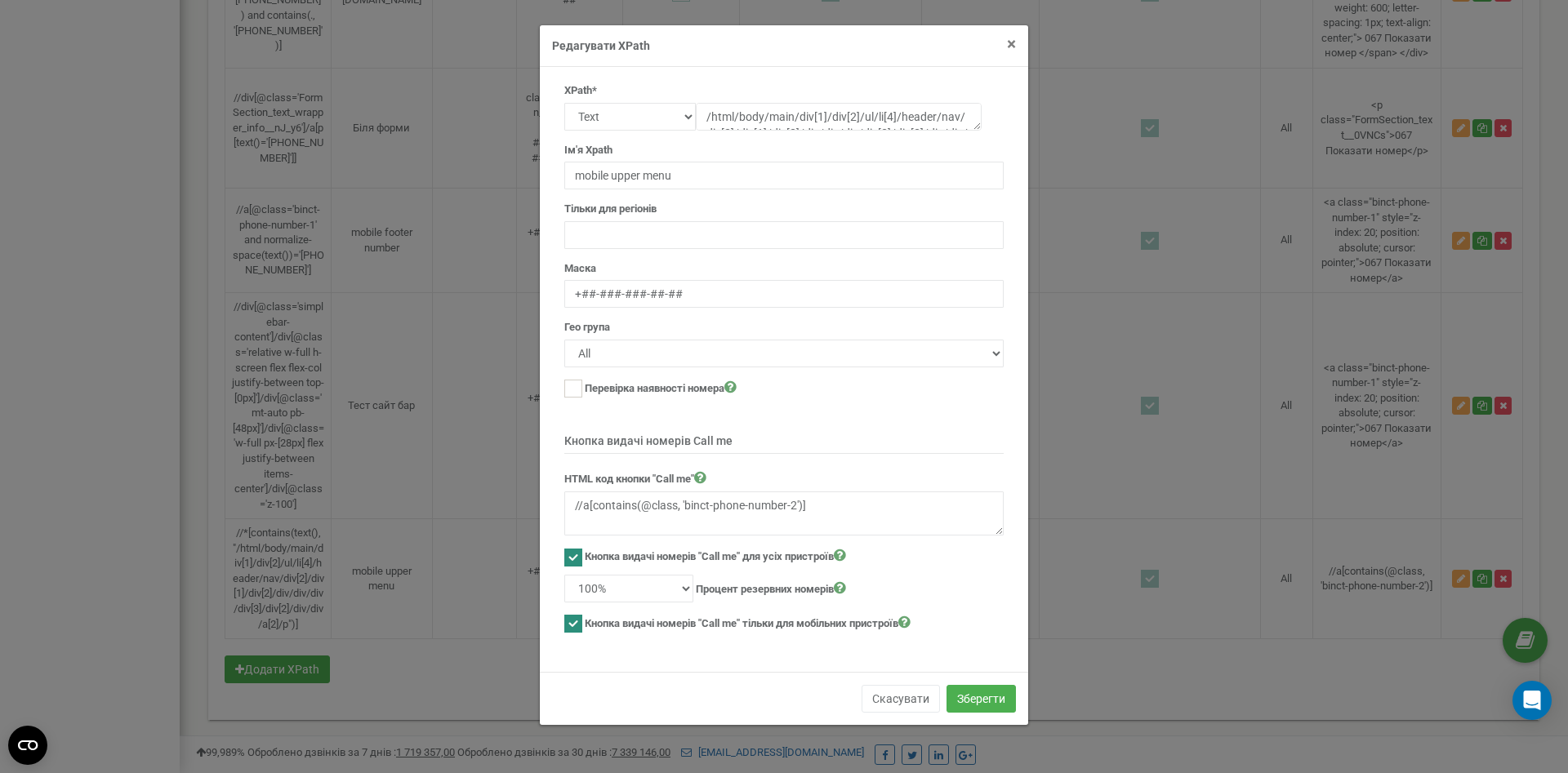
click at [1013, 46] on span "×" at bounding box center [1011, 44] width 9 height 20
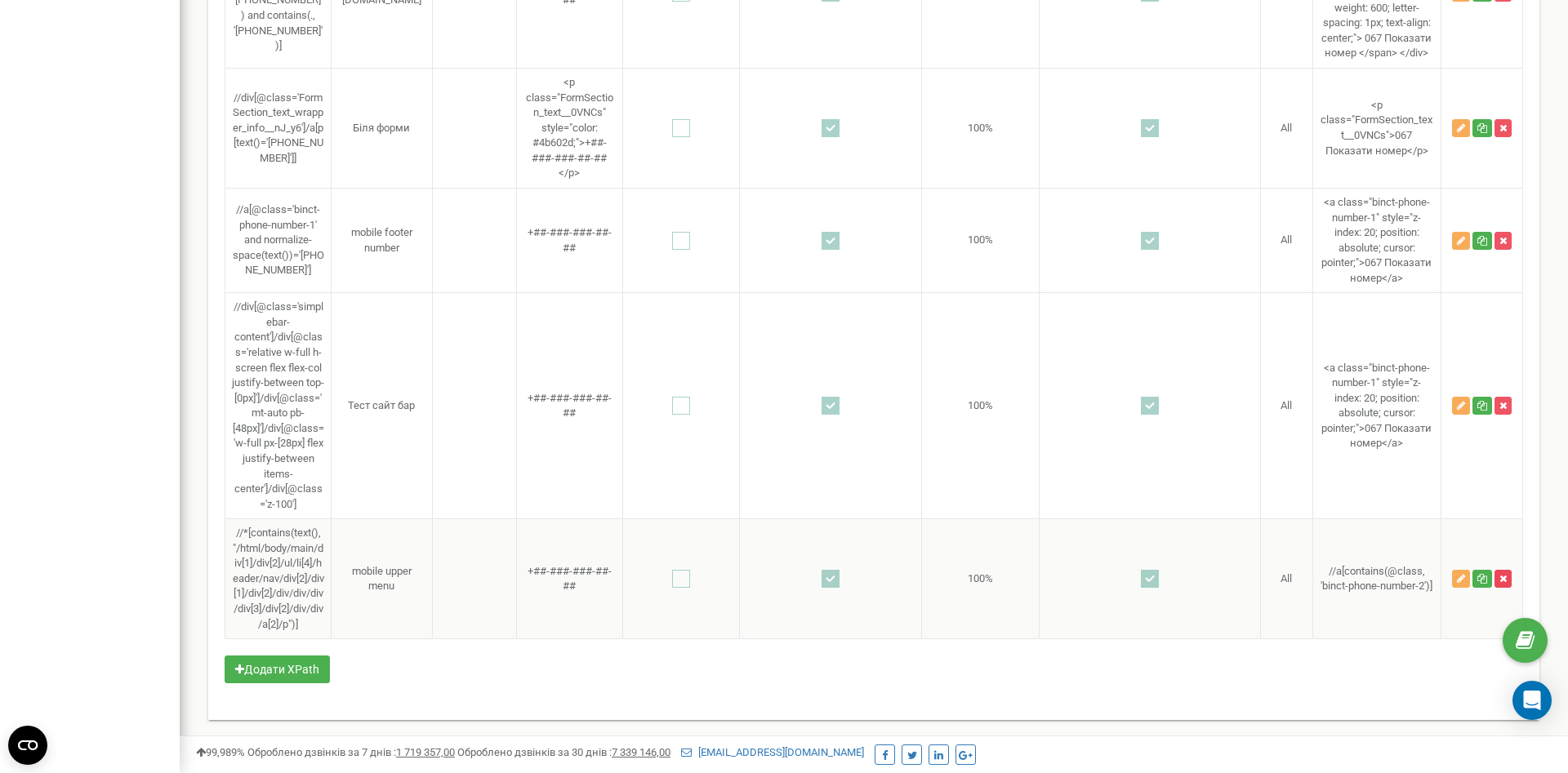
click at [1508, 571] on button "button" at bounding box center [1503, 579] width 17 height 18
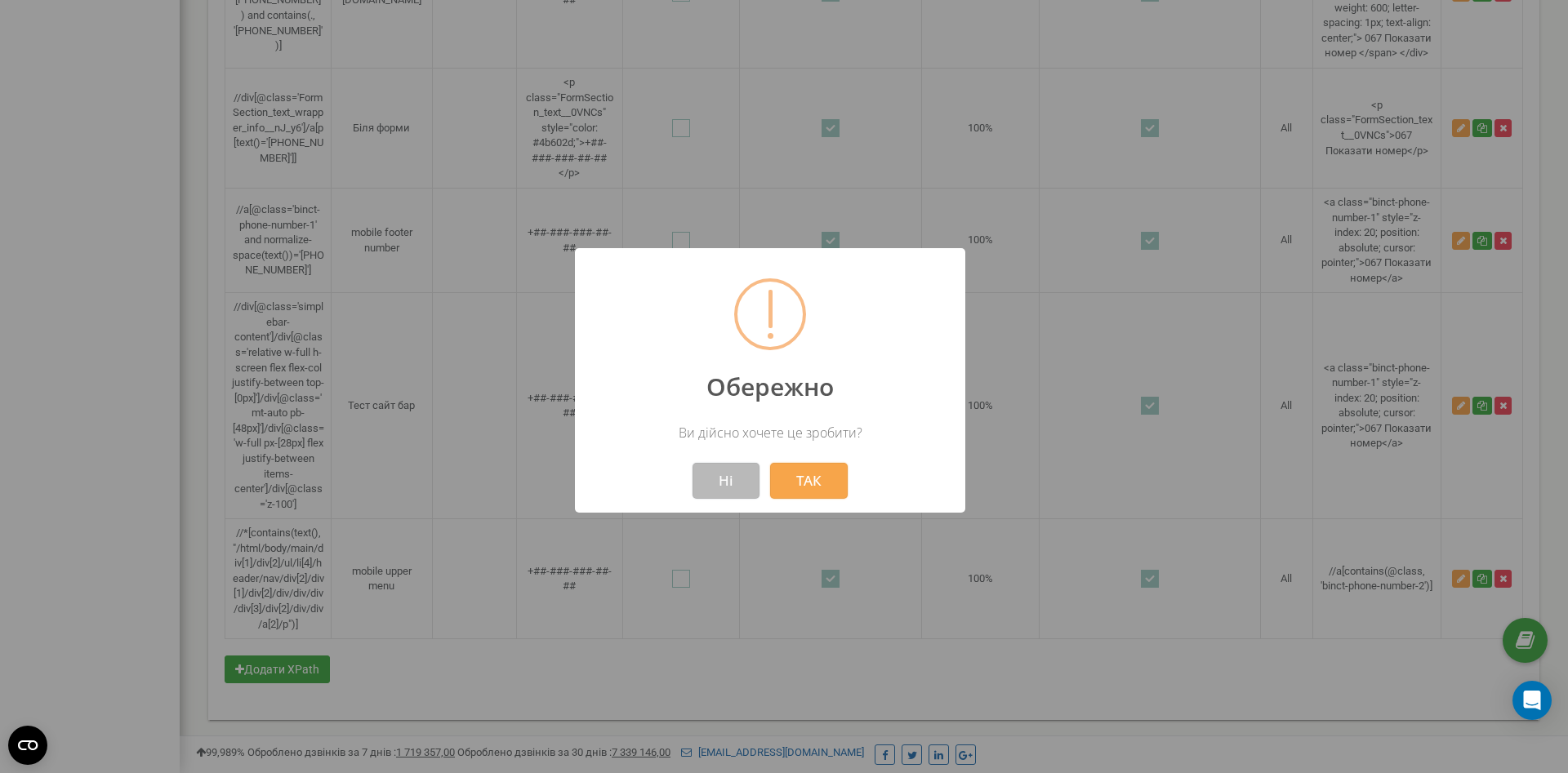
click at [731, 482] on button "Ні" at bounding box center [726, 482] width 67 height 36
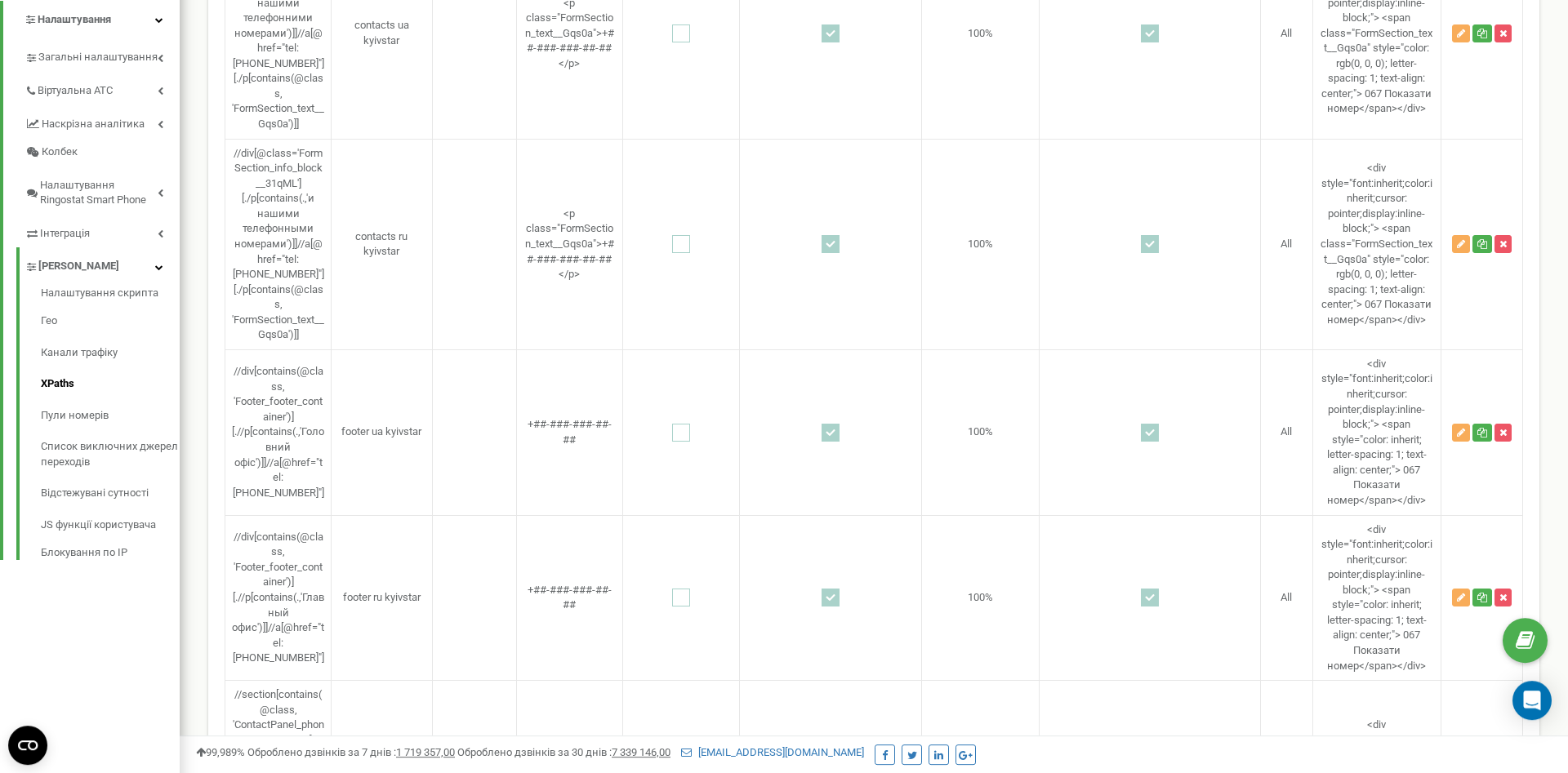
scroll to position [0, 0]
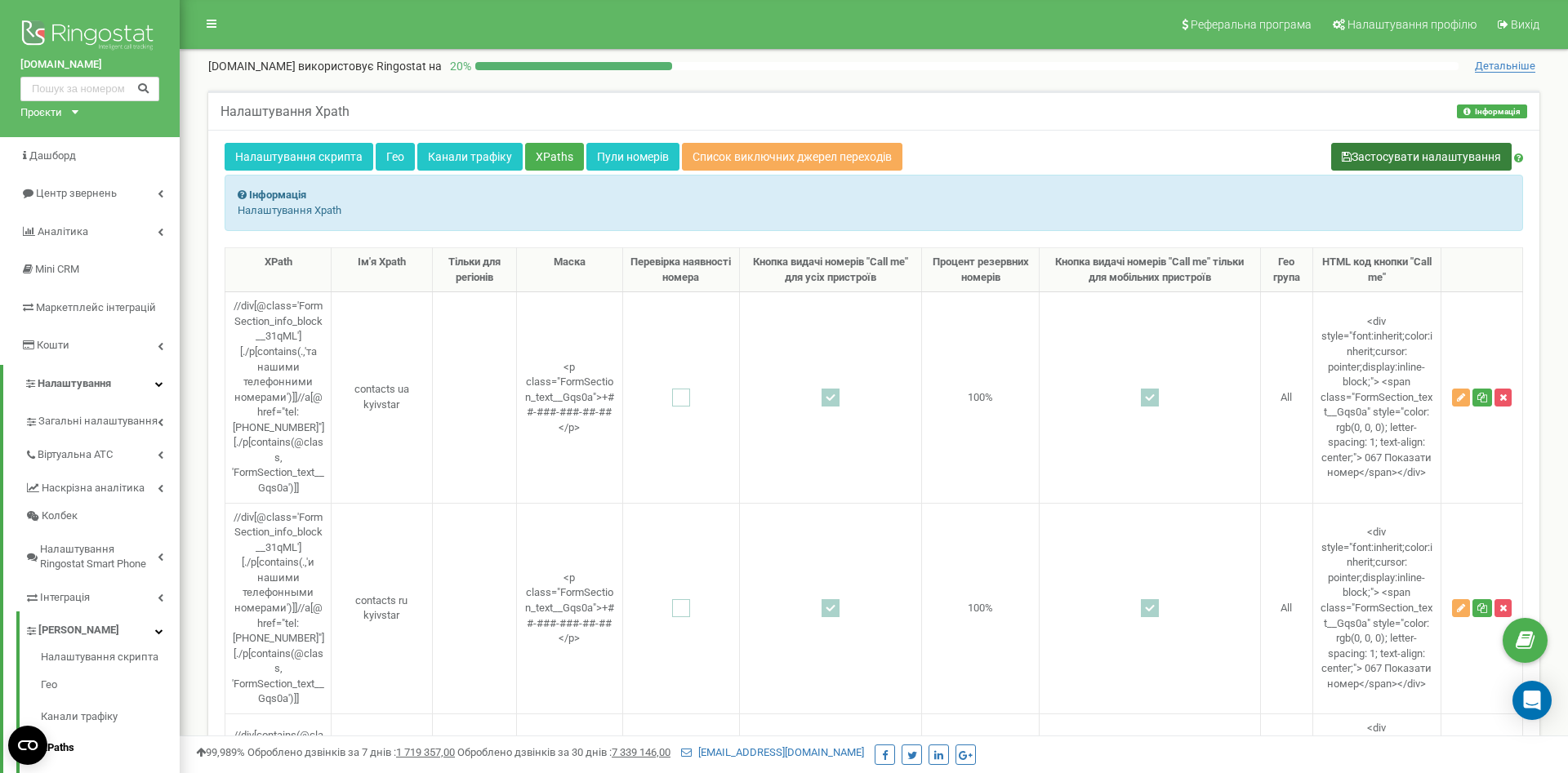
click at [1405, 156] on button "Застосувати налаштування" at bounding box center [1421, 157] width 181 height 28
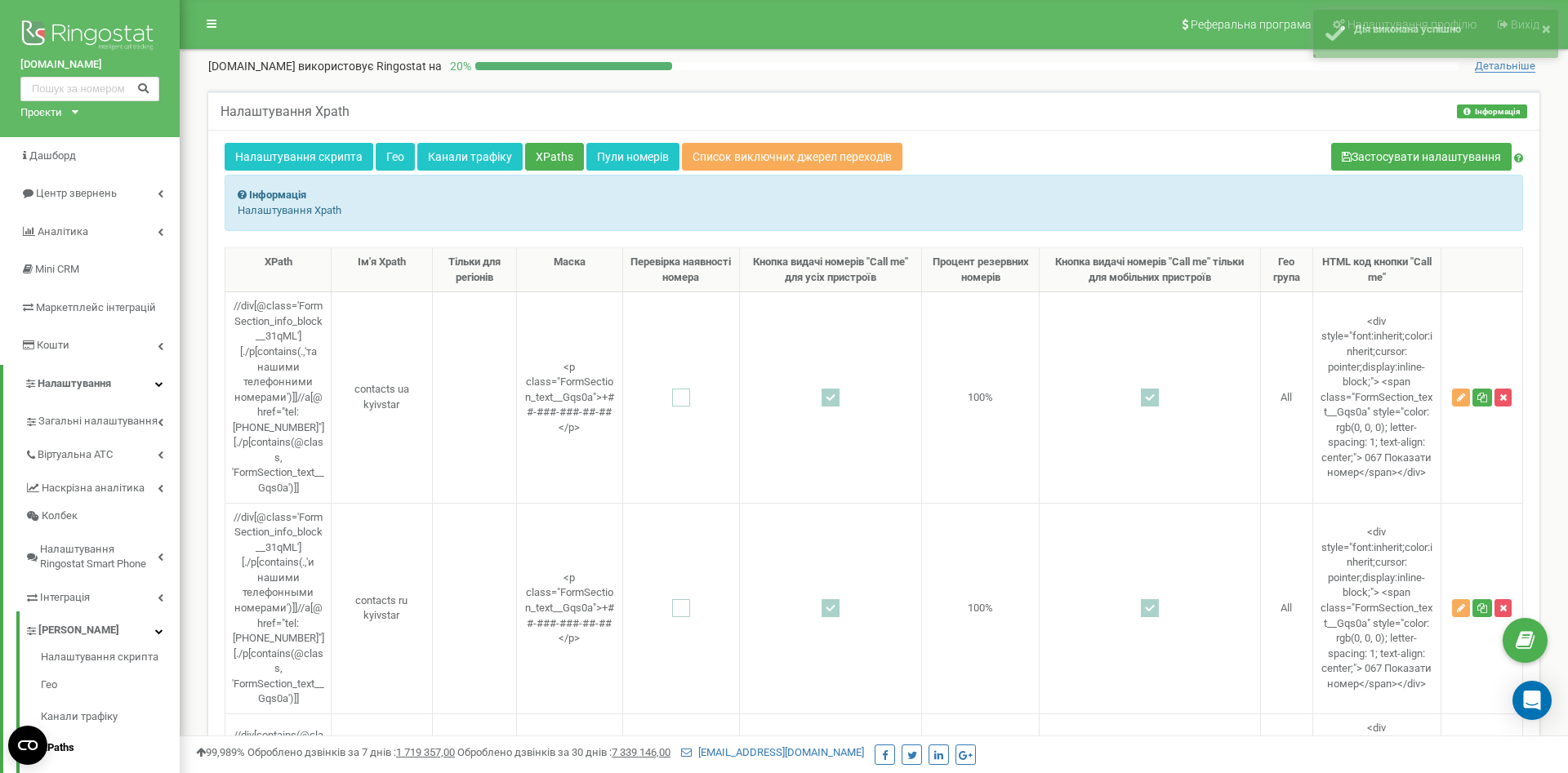
click at [1248, 164] on div "Налаштування скрипта Гео Канали трафіку XPaths Пули номерів Список виключних дж…" at bounding box center [873, 159] width 1299 height 32
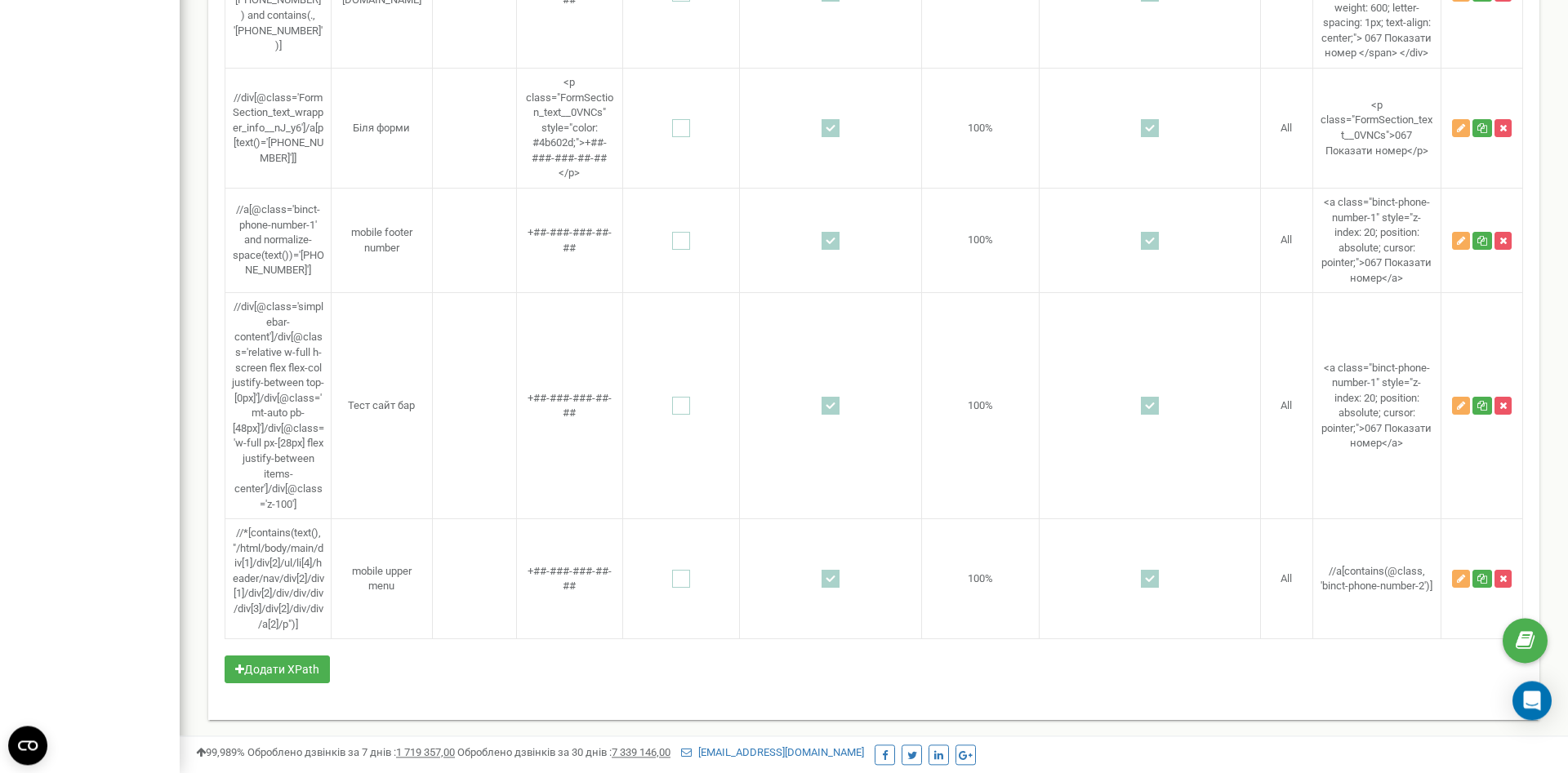
scroll to position [5496, 0]
click at [1506, 574] on icon "button" at bounding box center [1503, 579] width 8 height 10
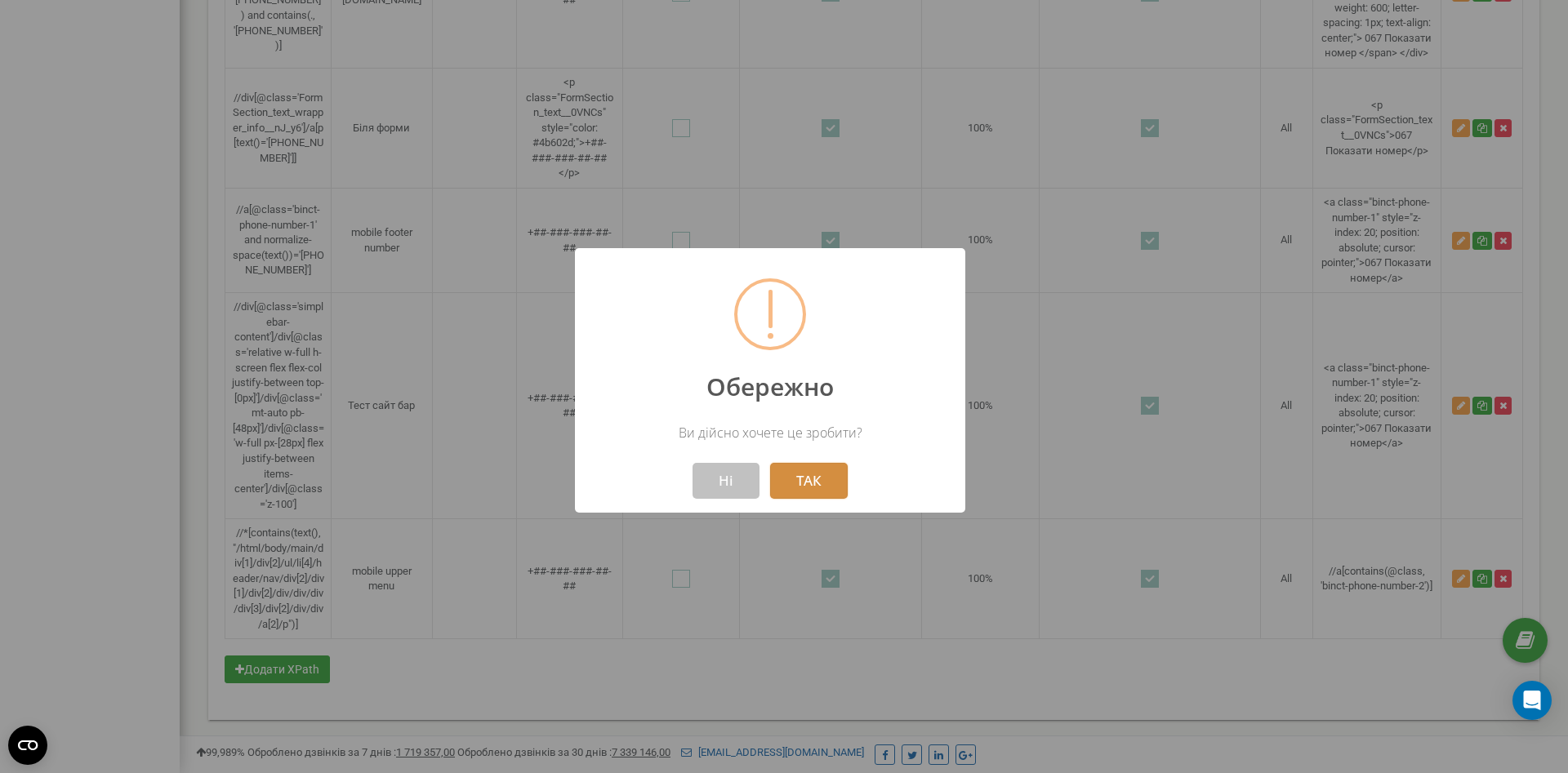
click at [800, 486] on button "ТАК" at bounding box center [808, 482] width 77 height 36
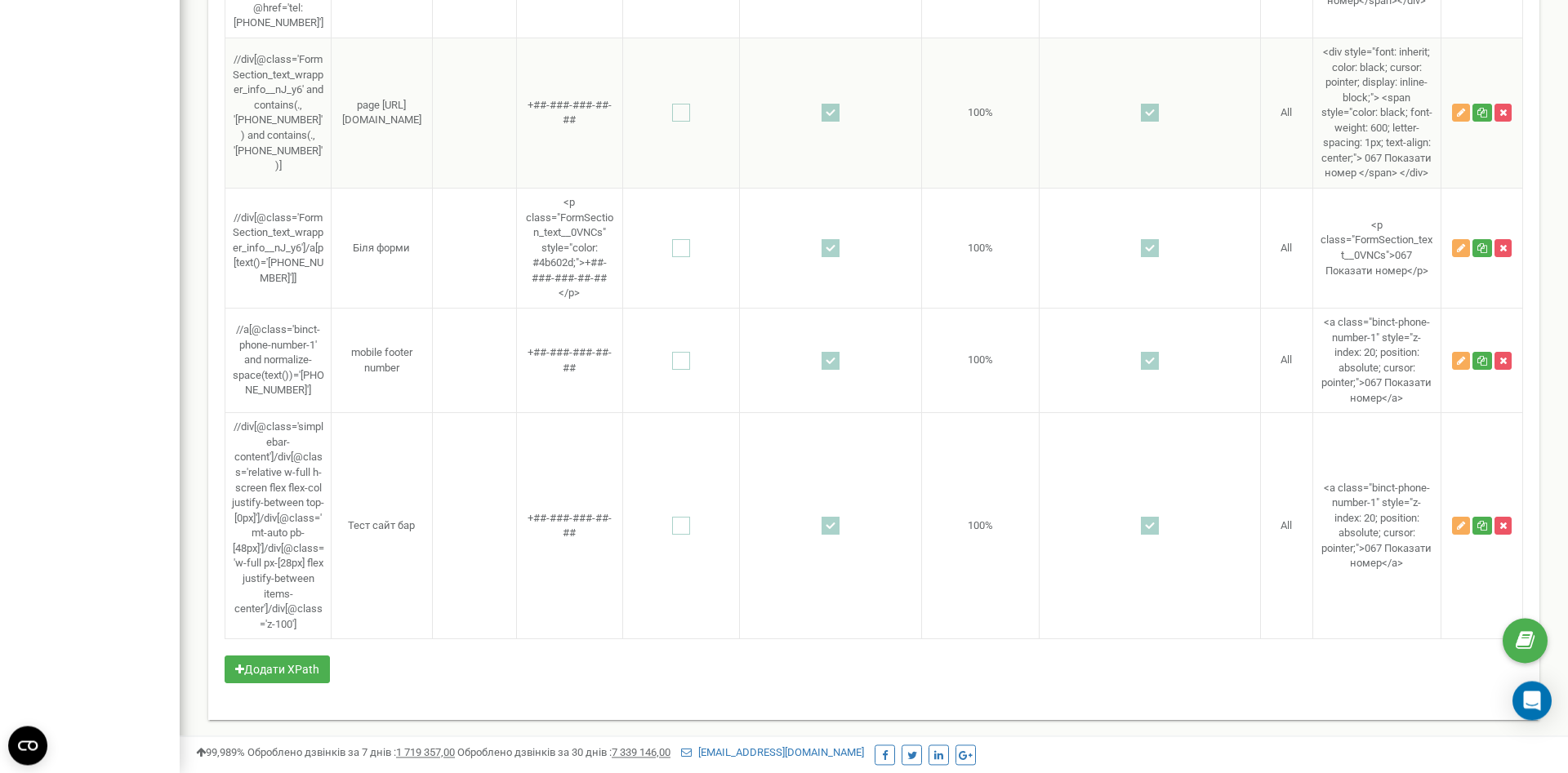
scroll to position [5110, 0]
